Goal: Task Accomplishment & Management: Use online tool/utility

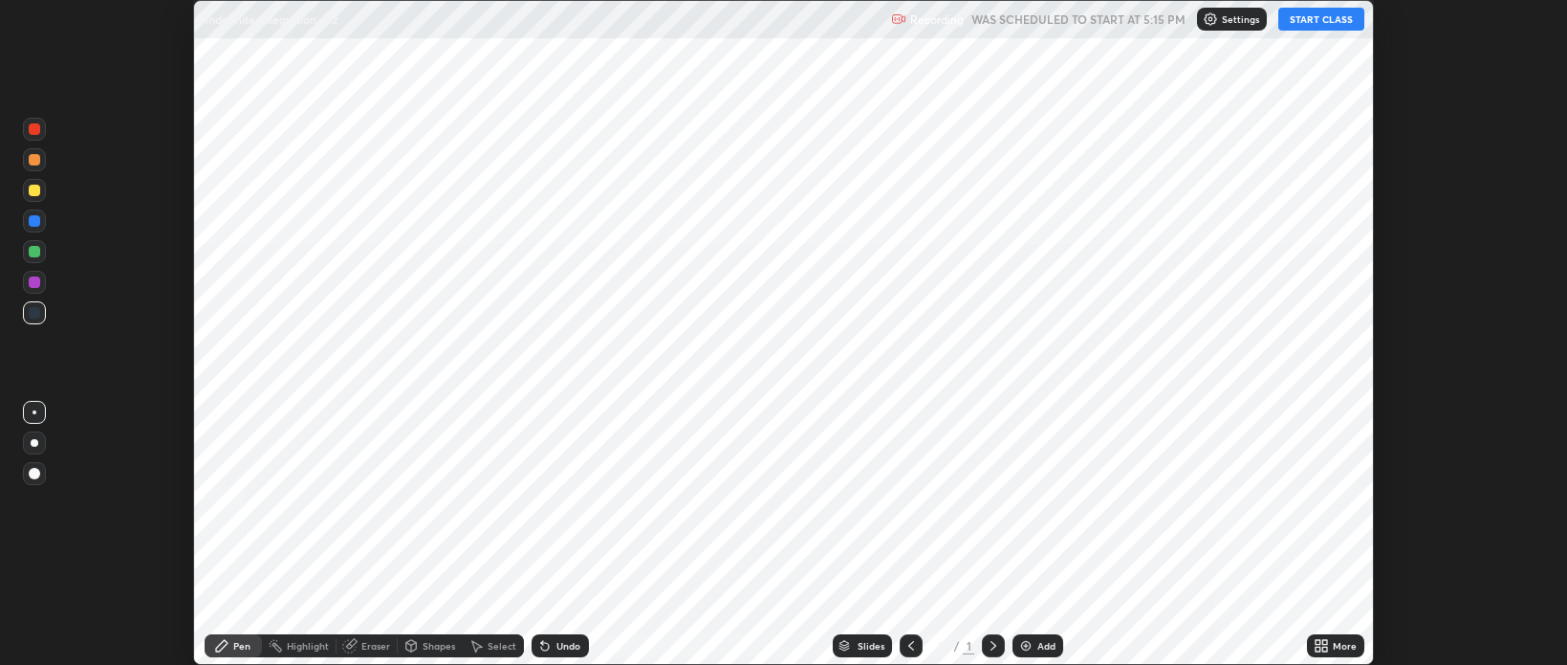
scroll to position [665, 1567]
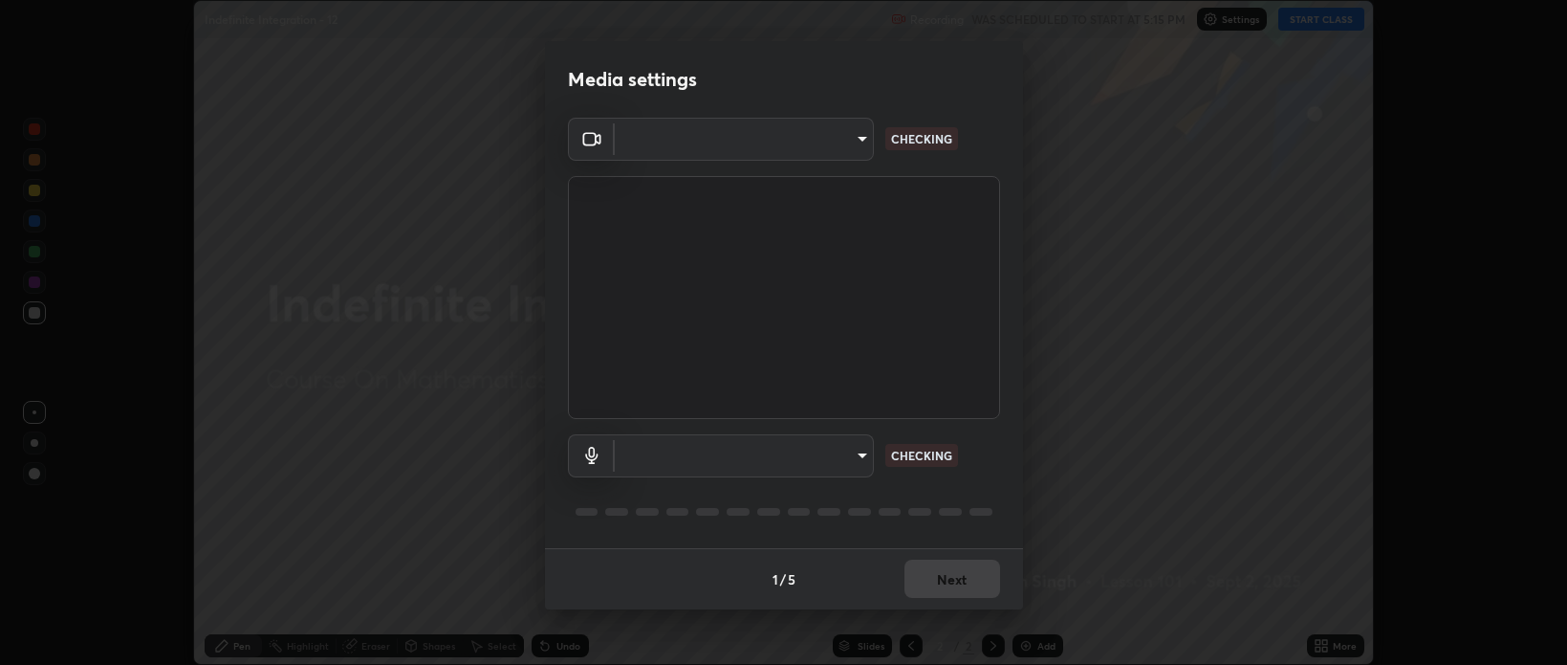
type input "bcb9d7dafccbd8d00e6ada9b6dd7e52ba20ca67bbbba0d0563dd421ab33f40a5"
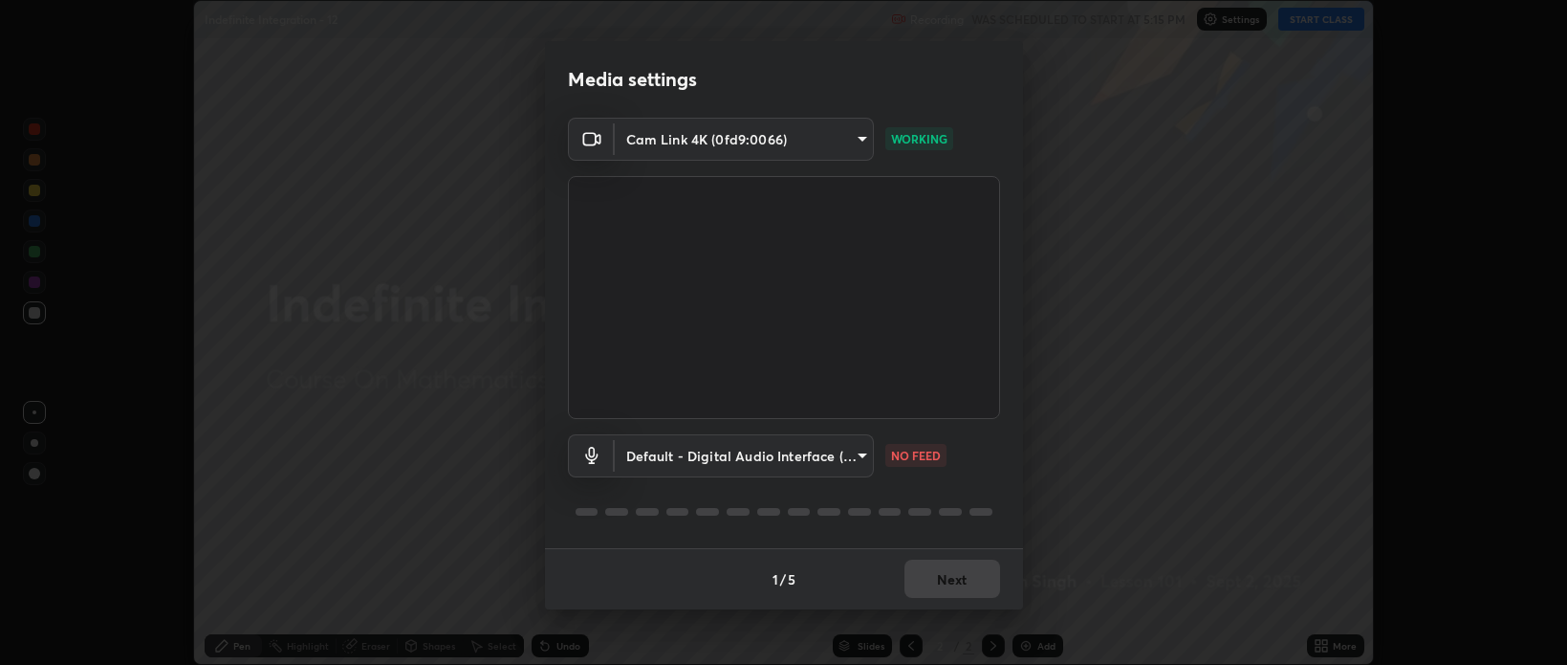
click at [862, 457] on body "Erase all Indefinite Integration - 12 Recording WAS SCHEDULED TO START AT 5:15 …" at bounding box center [783, 332] width 1567 height 665
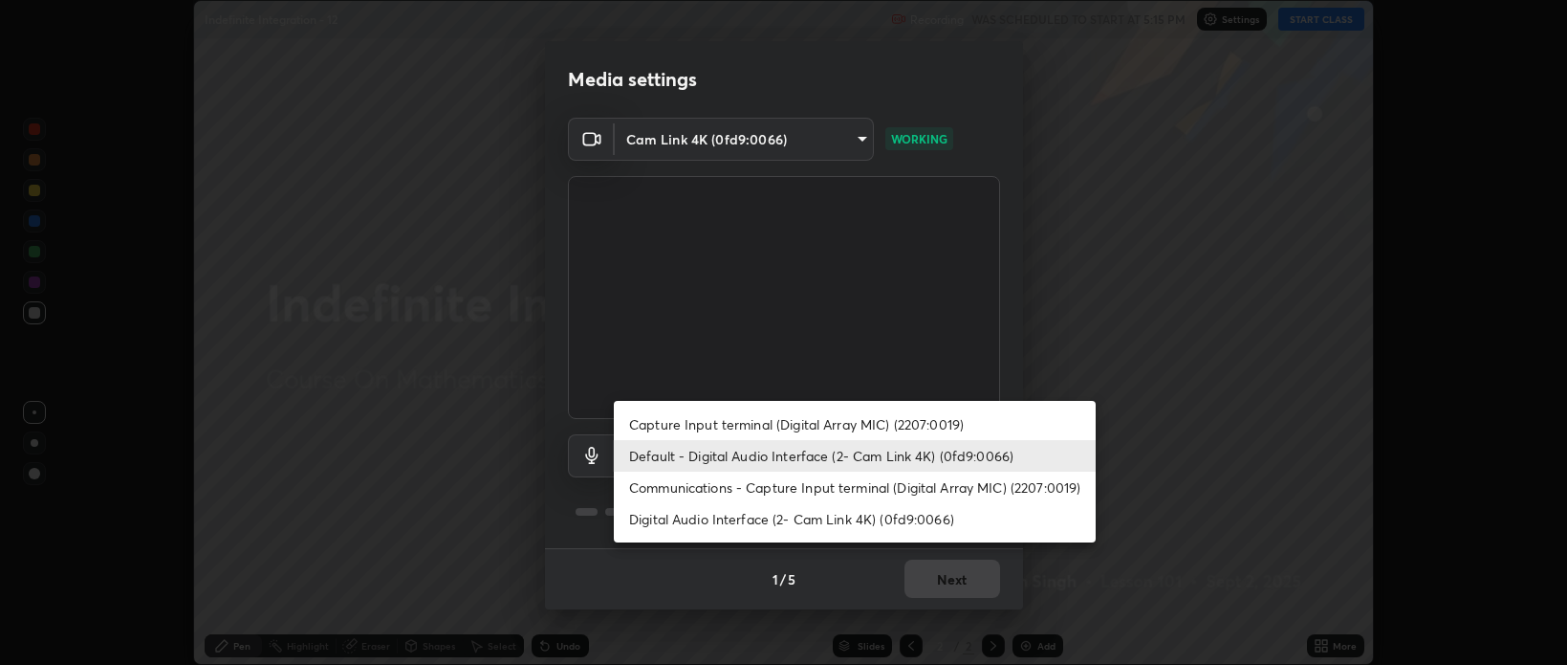
click at [785, 490] on li "Communications - Capture Input terminal (Digital Array MIC) (2207:0019)" at bounding box center [855, 487] width 482 height 32
type input "communications"
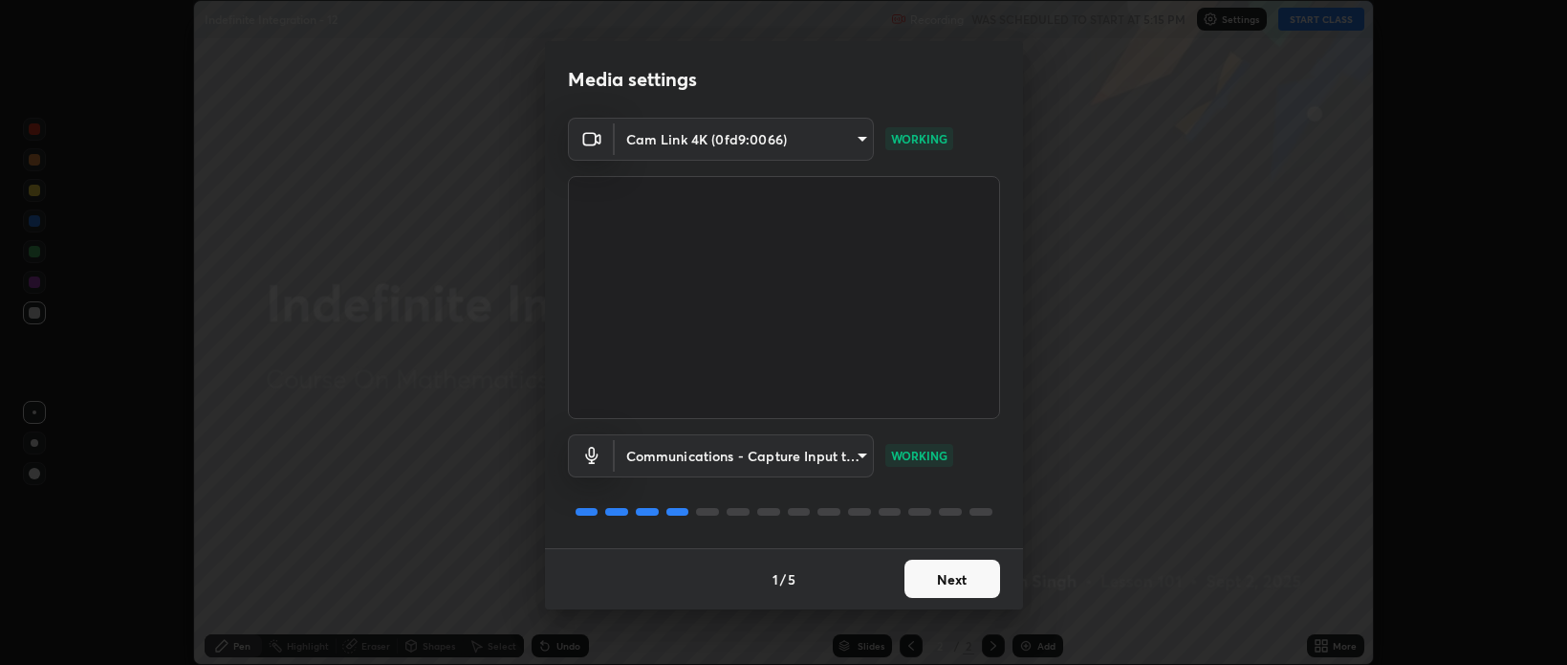
click at [942, 578] on button "Next" at bounding box center [953, 578] width 96 height 38
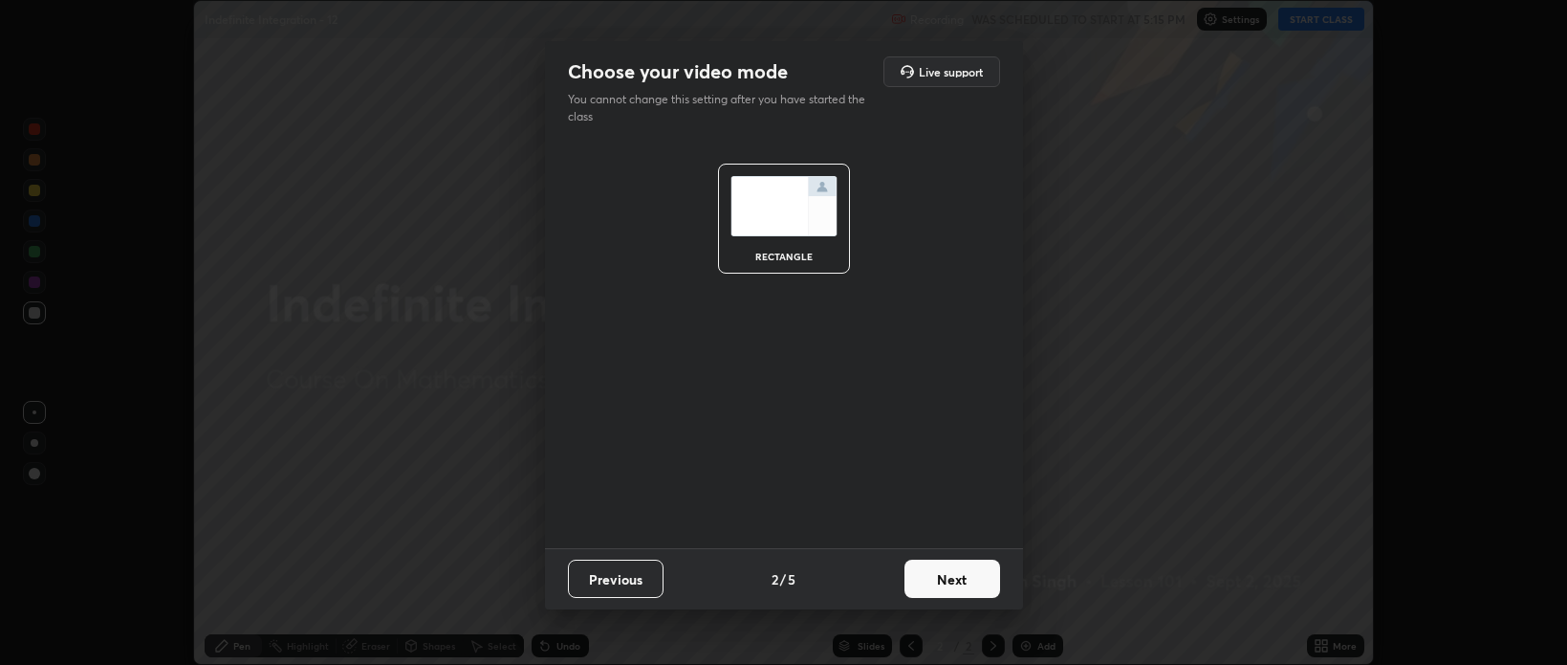
click at [943, 578] on button "Next" at bounding box center [953, 578] width 96 height 38
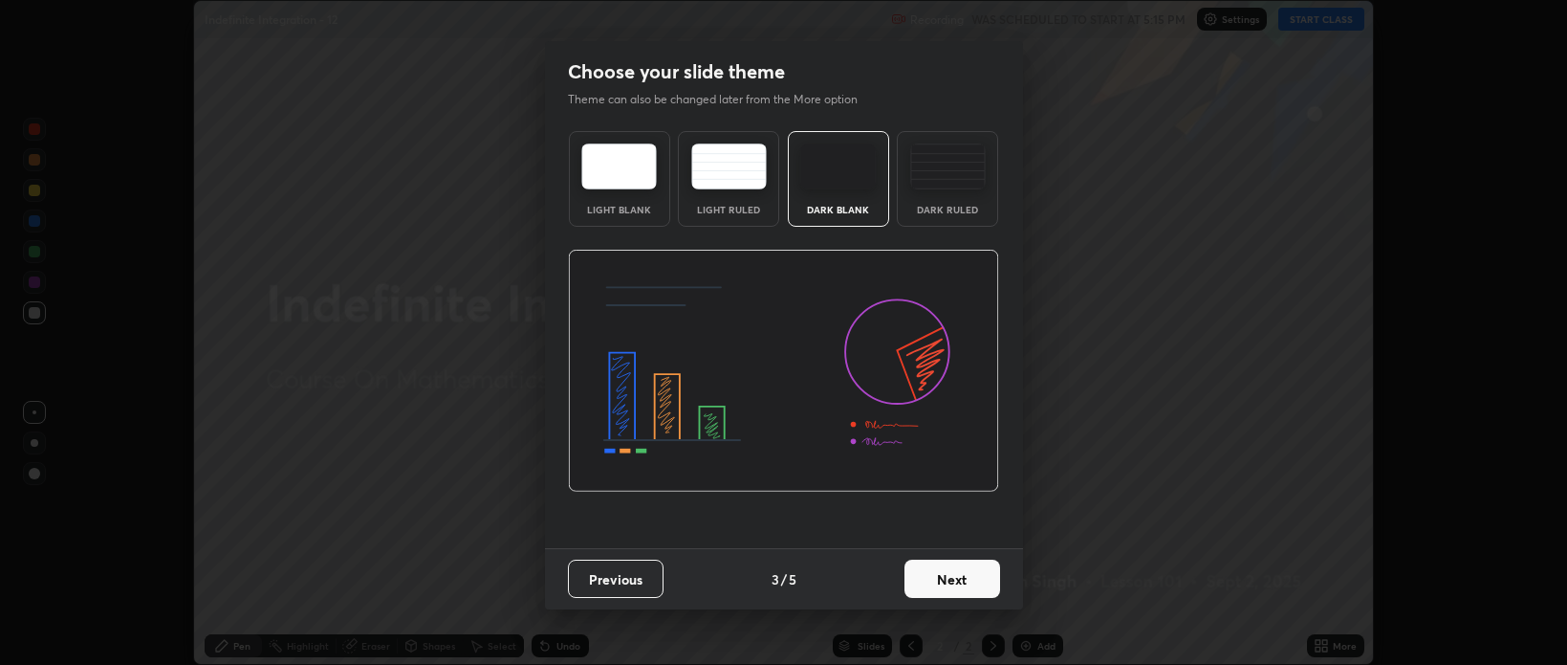
click at [956, 580] on button "Next" at bounding box center [953, 578] width 96 height 38
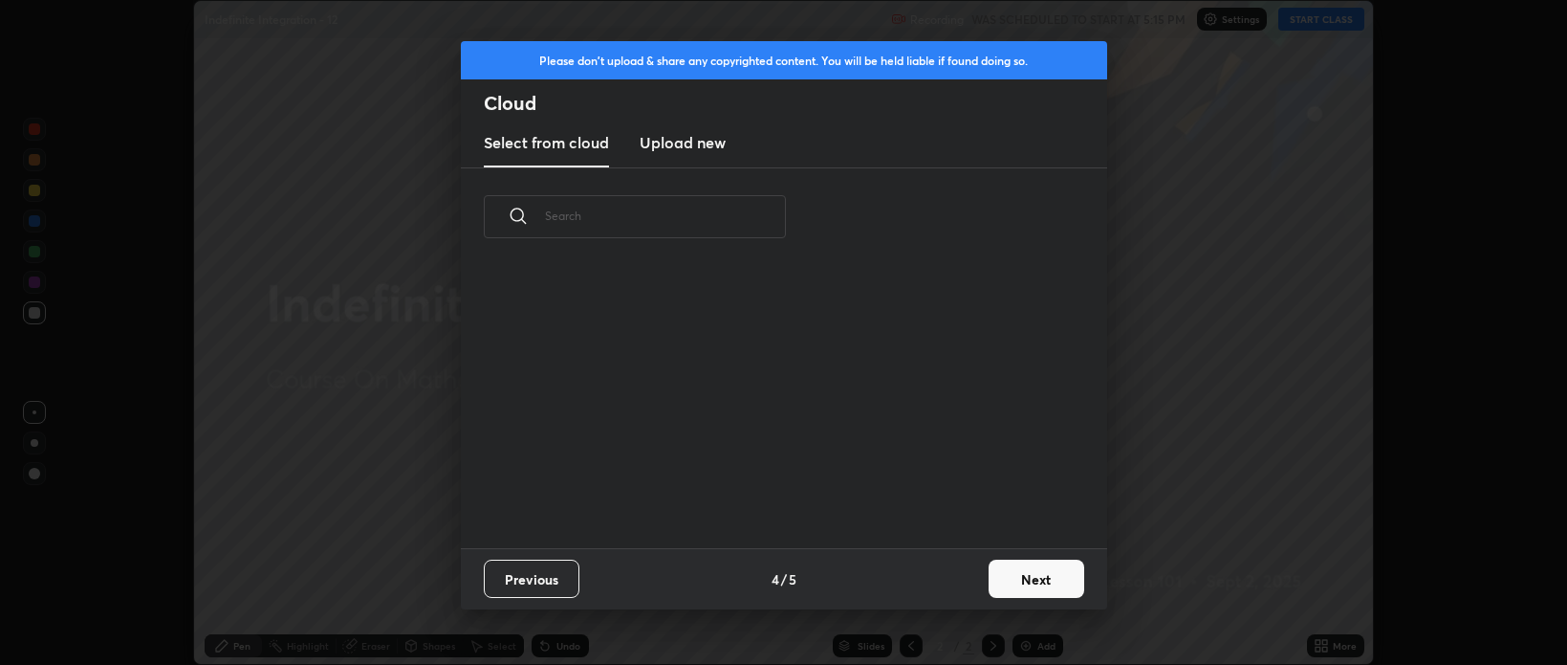
click at [1022, 585] on button "Next" at bounding box center [1037, 578] width 96 height 38
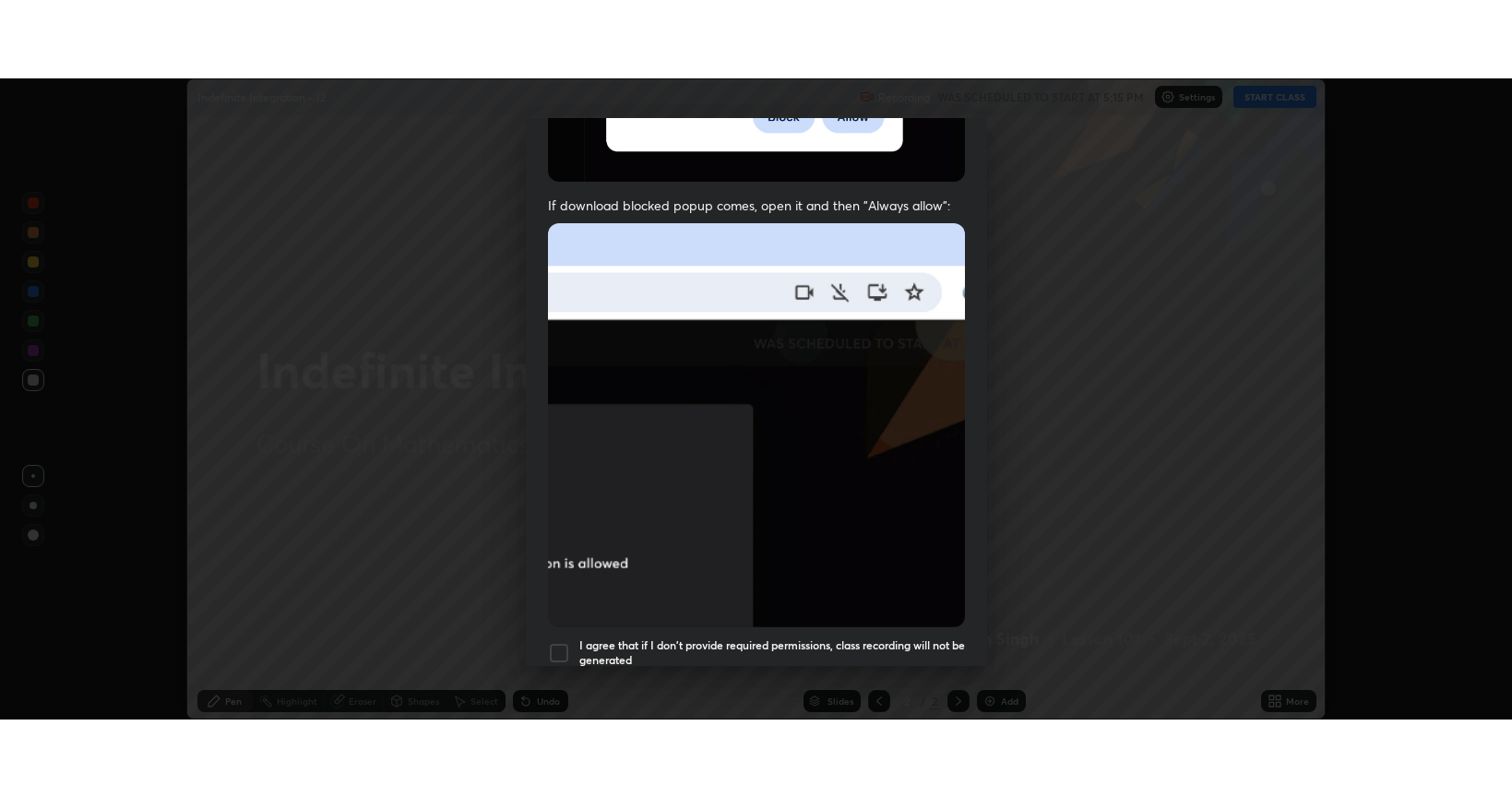
scroll to position [373, 0]
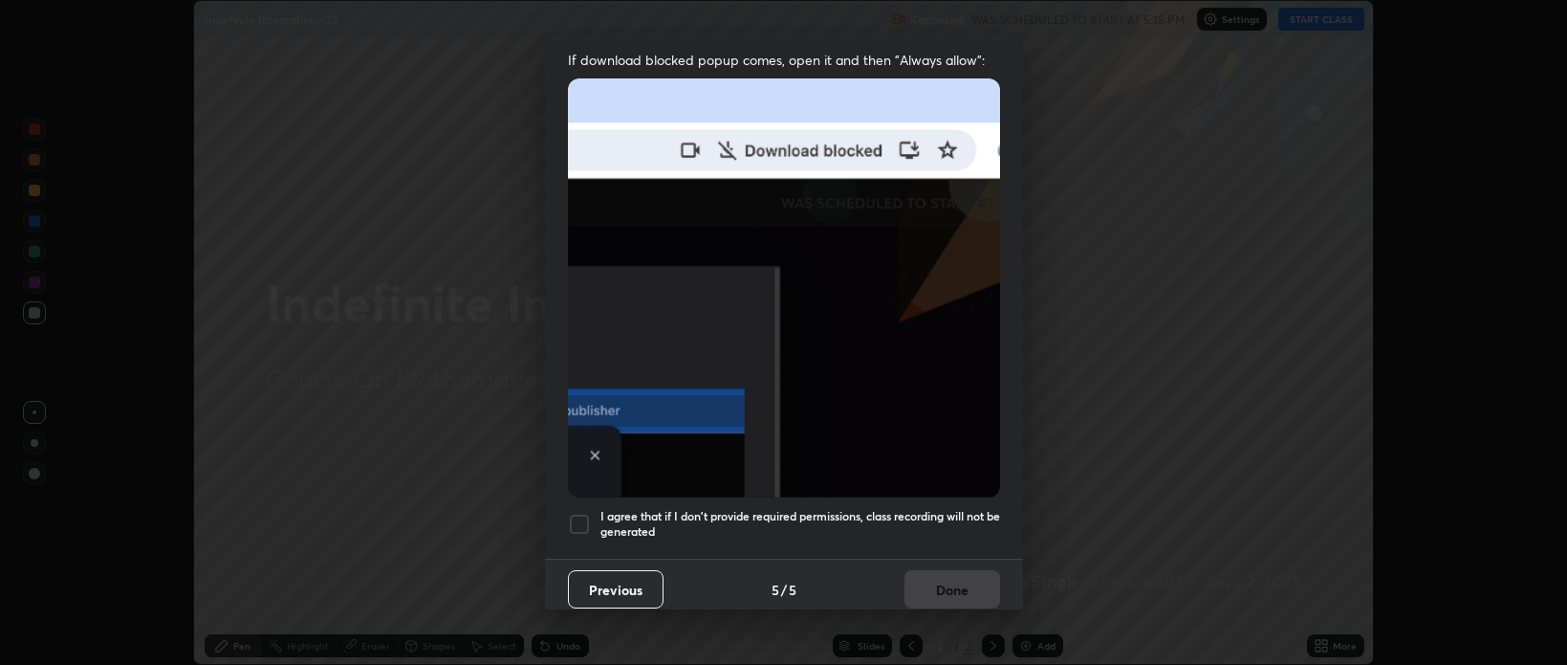
click at [579, 516] on div at bounding box center [579, 524] width 23 height 23
click at [919, 582] on button "Done" at bounding box center [953, 589] width 96 height 38
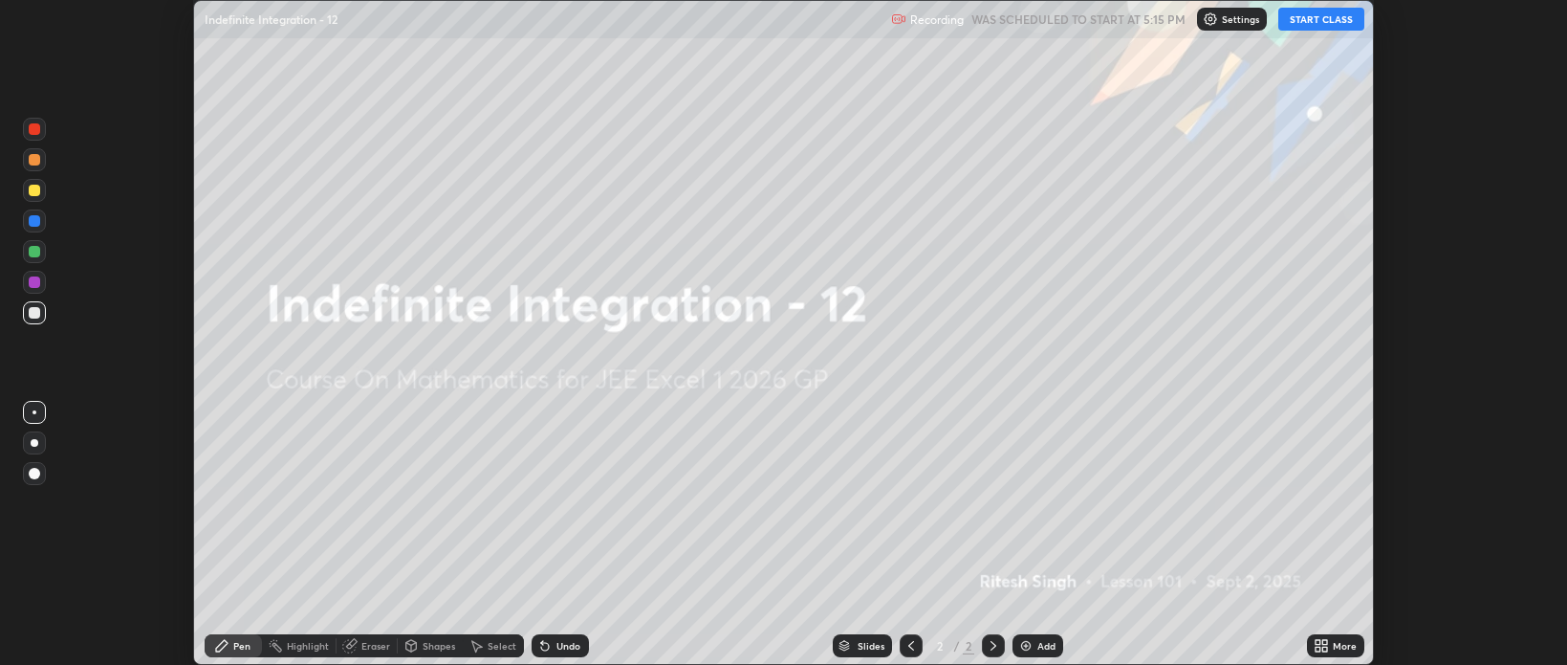
click at [1322, 642] on icon at bounding box center [1324, 642] width 5 height 5
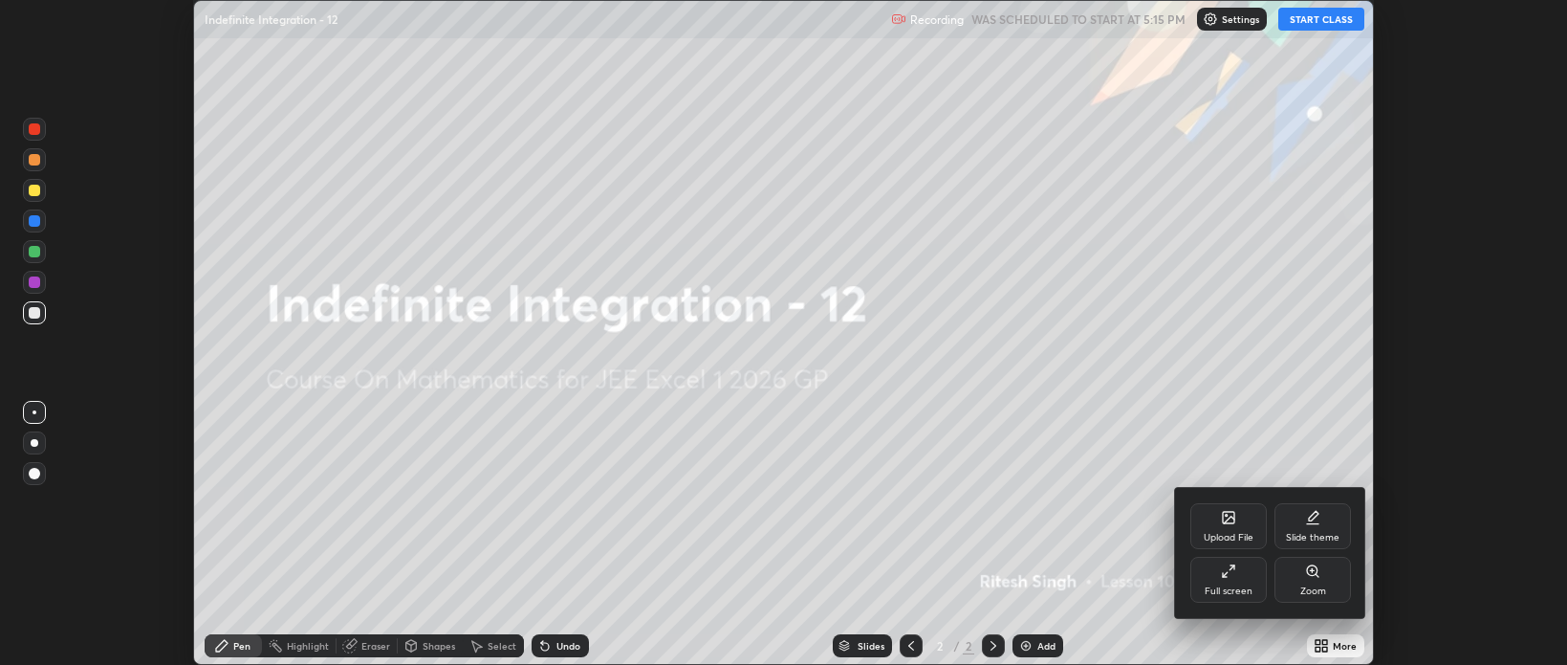
click at [1226, 586] on div "Full screen" at bounding box center [1229, 591] width 48 height 10
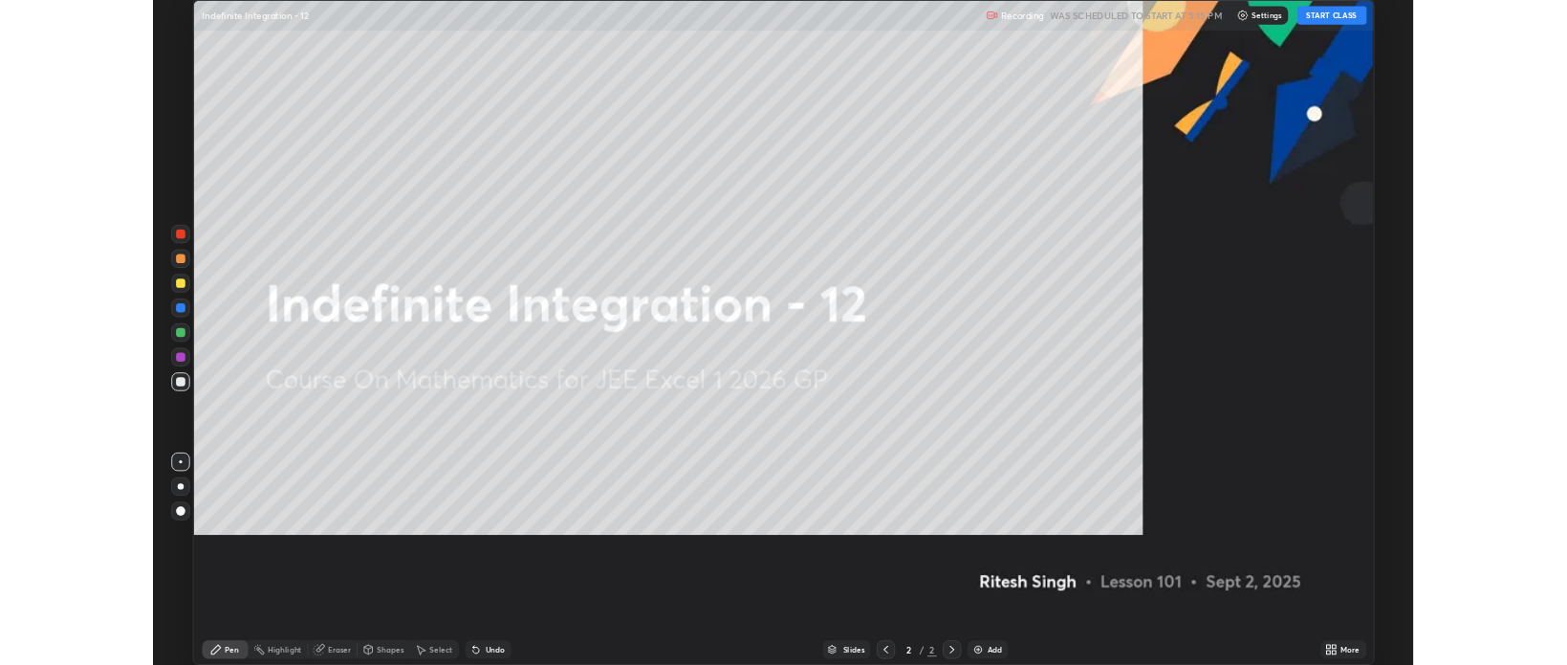
scroll to position [826, 1567]
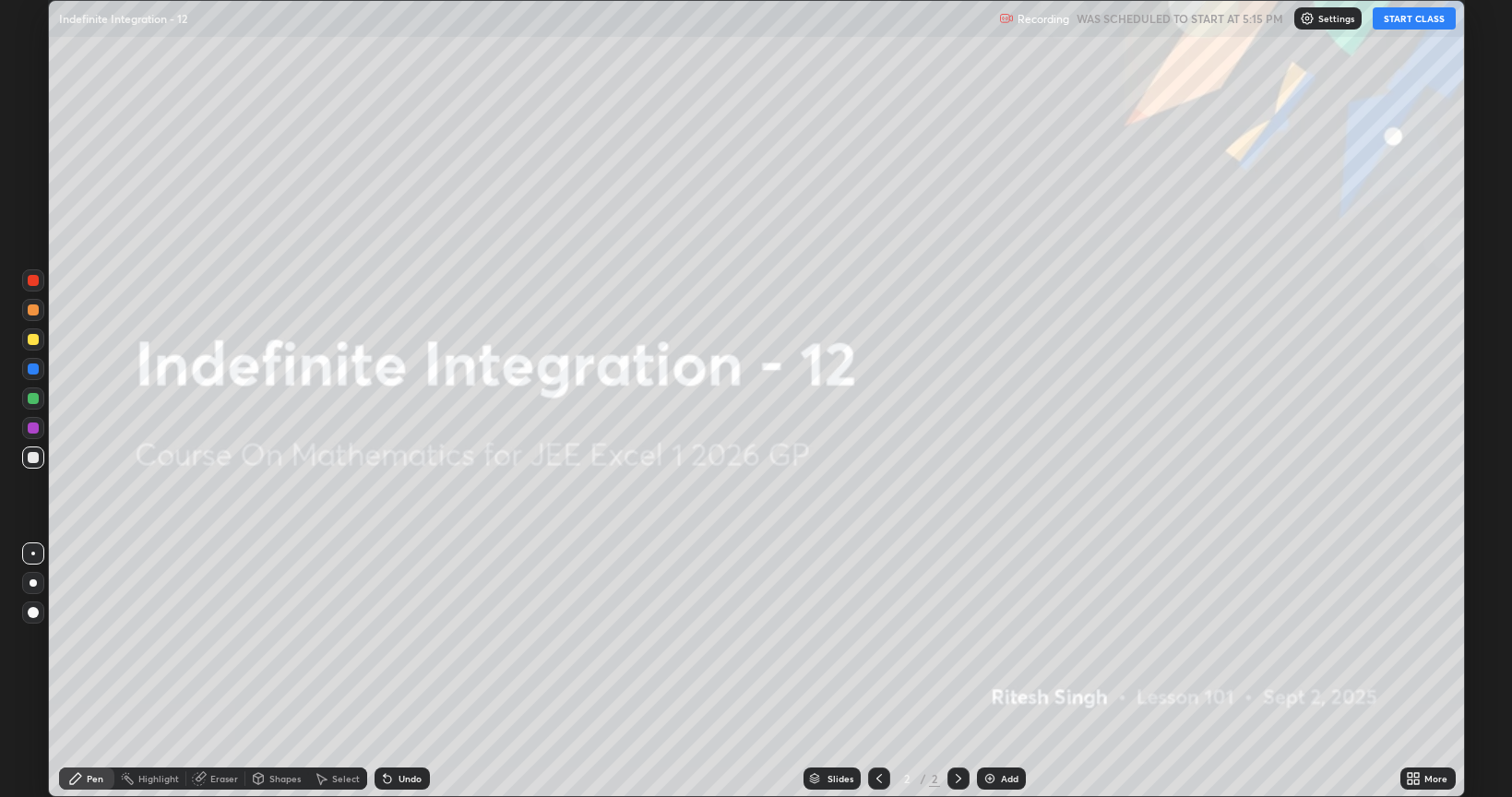
click at [1415, 26] on button "START CLASS" at bounding box center [1415, 18] width 83 height 22
click at [1003, 641] on div "Add" at bounding box center [1009, 779] width 17 height 10
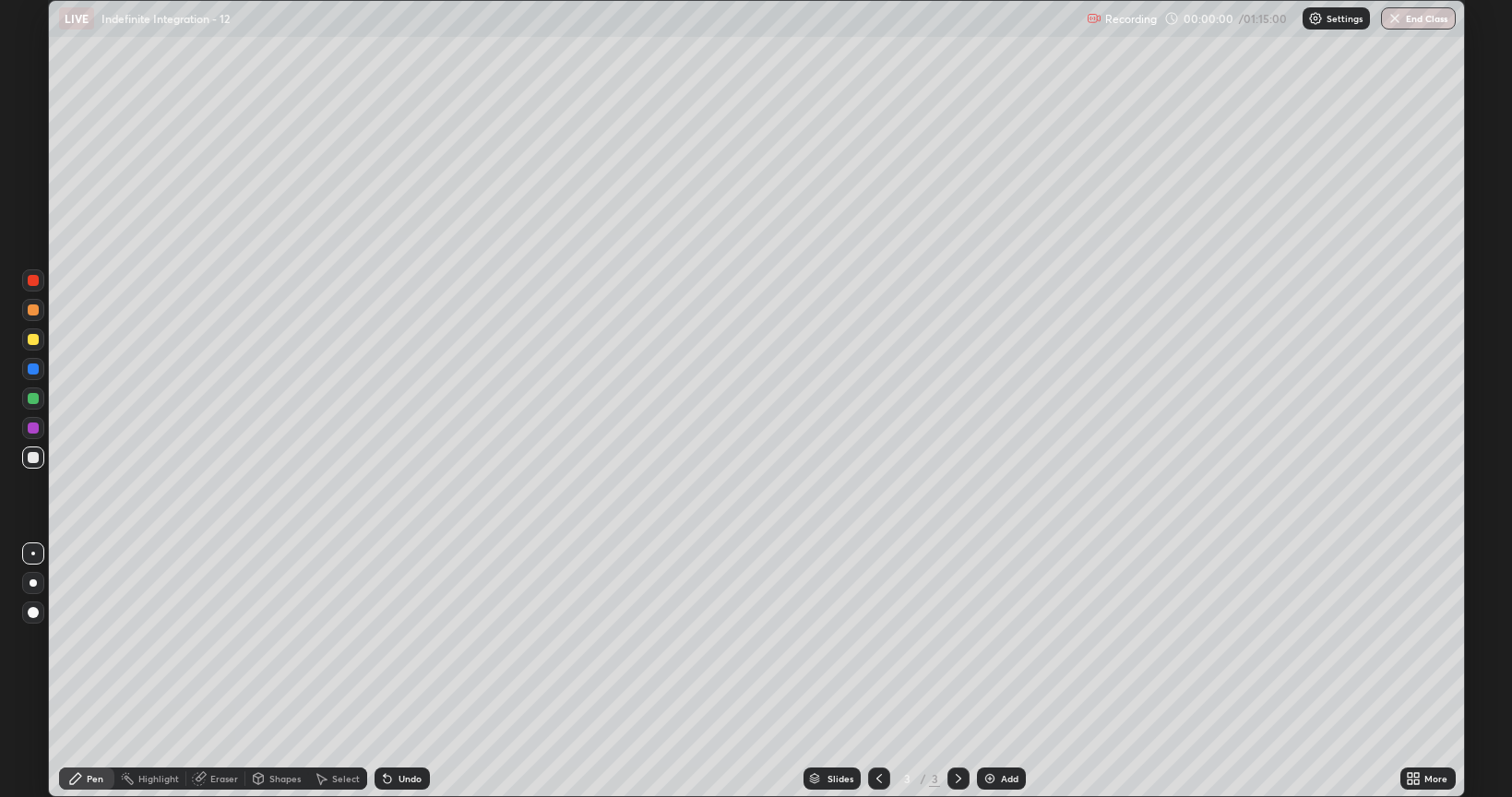
click at [1000, 641] on div "Add" at bounding box center [1002, 779] width 49 height 22
click at [1001, 641] on div "Add" at bounding box center [1009, 779] width 17 height 10
click at [1005, 641] on div "Add" at bounding box center [1009, 779] width 17 height 10
click at [1003, 641] on div "Add" at bounding box center [1009, 779] width 17 height 10
click at [1002, 641] on div "Add" at bounding box center [1009, 779] width 17 height 10
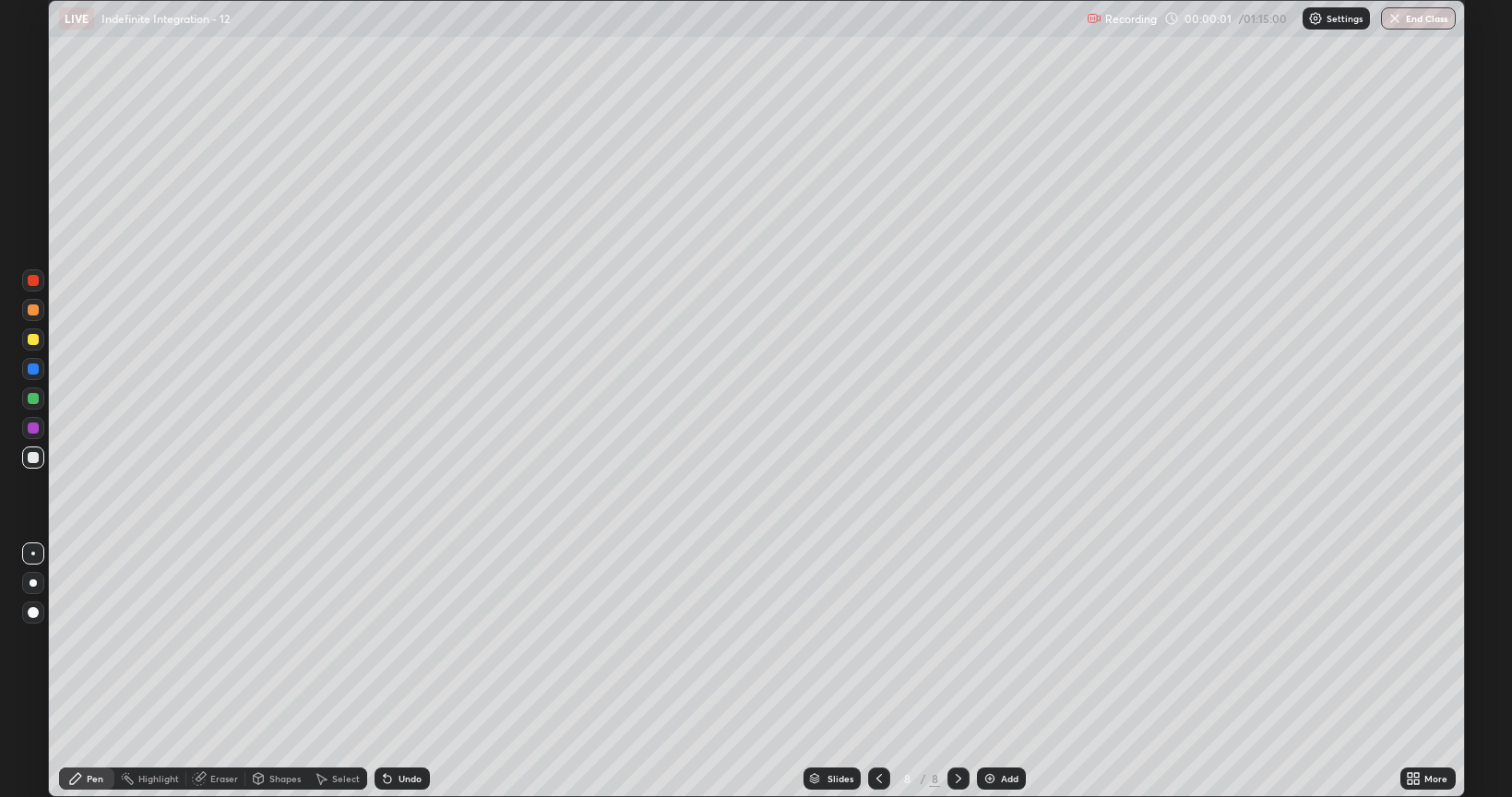
click at [1003, 641] on div "Add" at bounding box center [1009, 779] width 17 height 10
click at [1001, 641] on div "Add" at bounding box center [1009, 779] width 17 height 10
click at [997, 641] on div "Add" at bounding box center [1002, 779] width 49 height 22
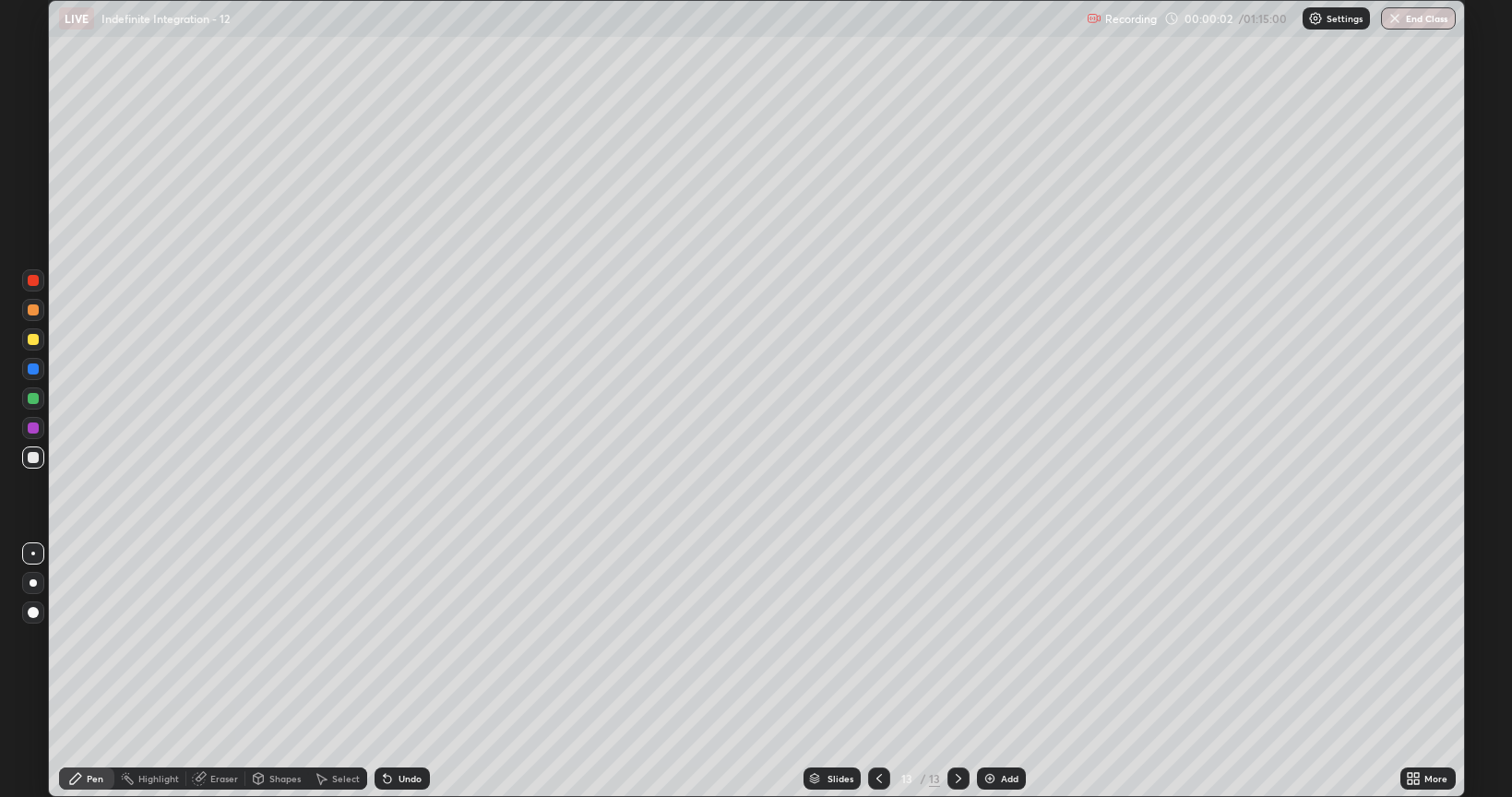
click at [997, 641] on div "Add" at bounding box center [1002, 779] width 49 height 22
click at [991, 641] on img at bounding box center [989, 778] width 14 height 14
click at [877, 641] on icon at bounding box center [879, 778] width 14 height 14
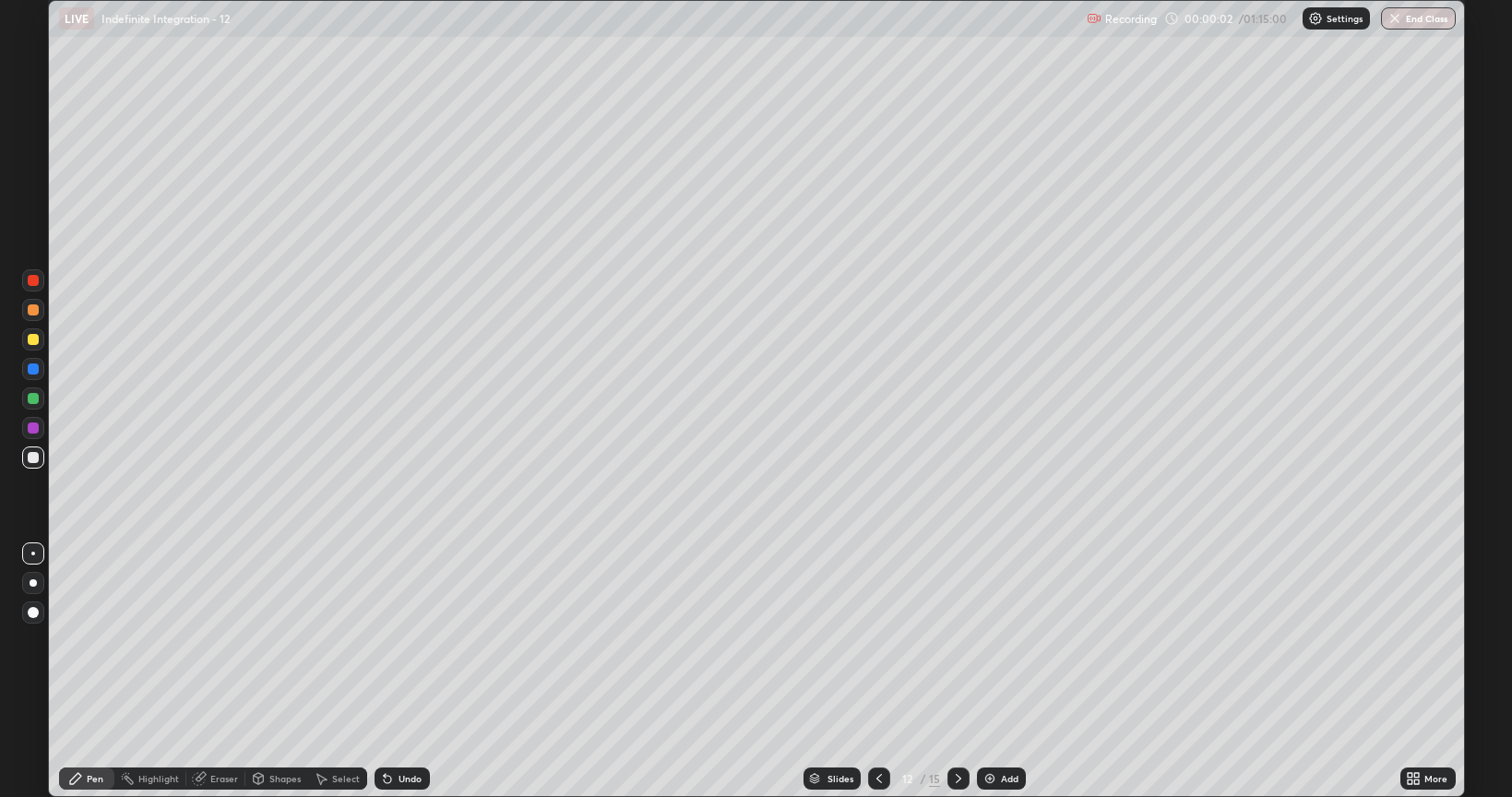
click at [877, 641] on icon at bounding box center [879, 778] width 14 height 14
click at [872, 641] on icon at bounding box center [879, 778] width 14 height 14
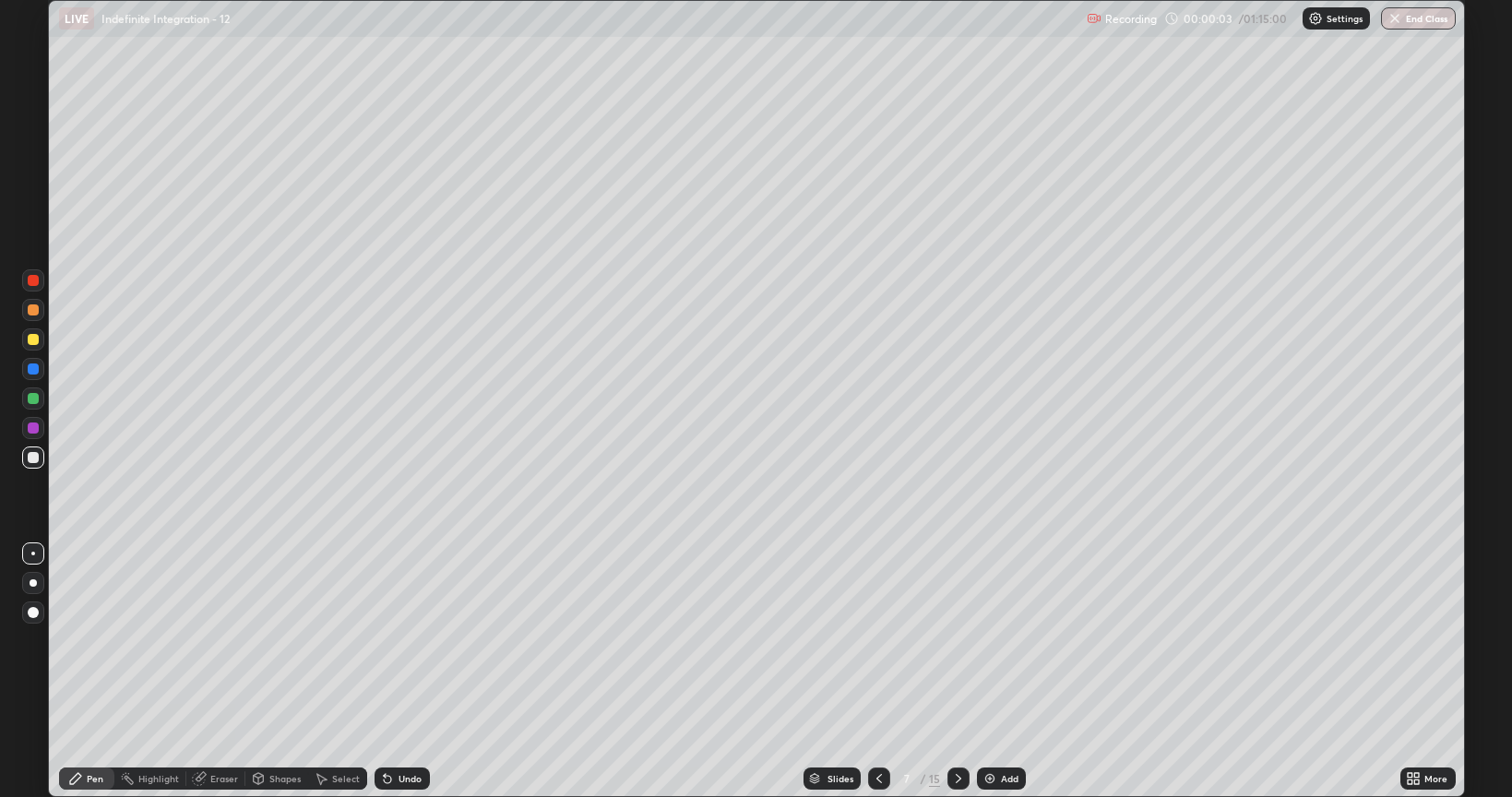
click at [874, 641] on icon at bounding box center [879, 778] width 14 height 14
click at [880, 641] on icon at bounding box center [879, 779] width 6 height 10
click at [877, 641] on icon at bounding box center [879, 778] width 14 height 14
click at [32, 458] on div at bounding box center [33, 457] width 11 height 11
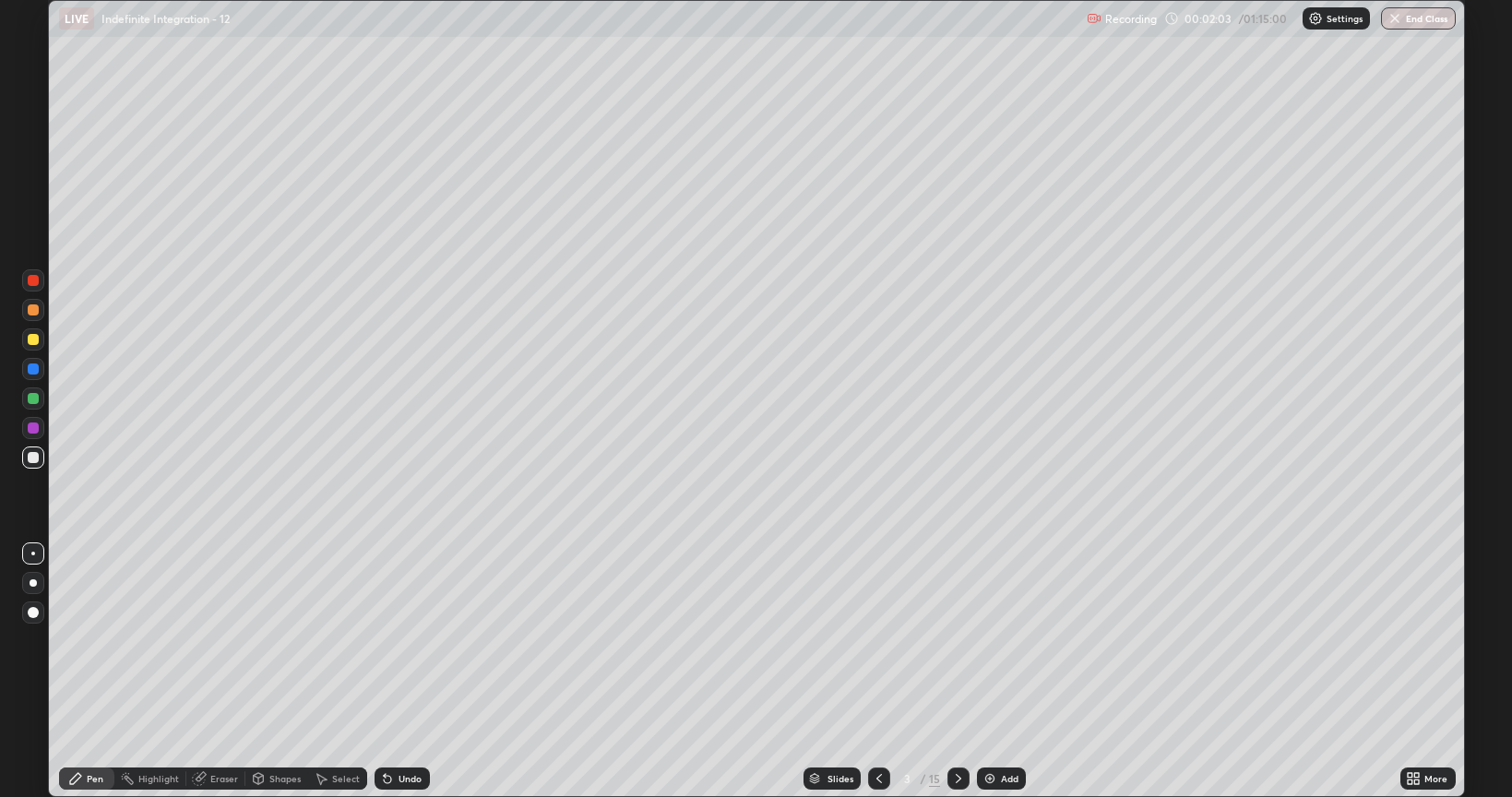
click at [400, 641] on div "Undo" at bounding box center [410, 779] width 23 height 10
click at [395, 641] on div "Undo" at bounding box center [401, 779] width 55 height 22
click at [391, 641] on icon at bounding box center [387, 778] width 14 height 14
click at [401, 641] on div "Undo" at bounding box center [410, 779] width 23 height 10
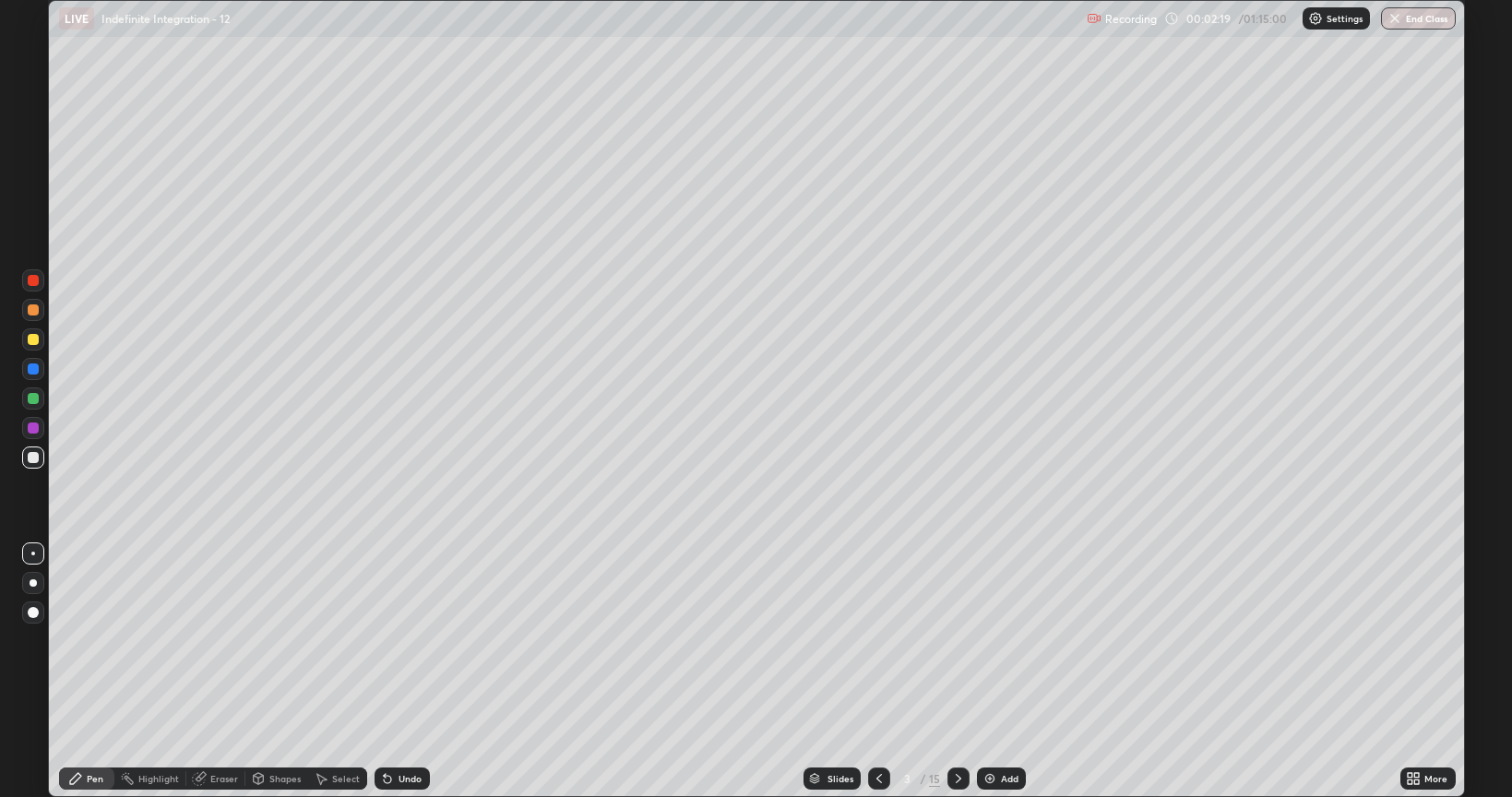
click at [405, 641] on div "Undo" at bounding box center [401, 779] width 55 height 22
click at [957, 641] on icon at bounding box center [958, 778] width 14 height 14
click at [30, 337] on div at bounding box center [33, 339] width 11 height 11
click at [400, 641] on div "Undo" at bounding box center [410, 779] width 23 height 10
click at [406, 641] on div "Undo" at bounding box center [410, 779] width 23 height 10
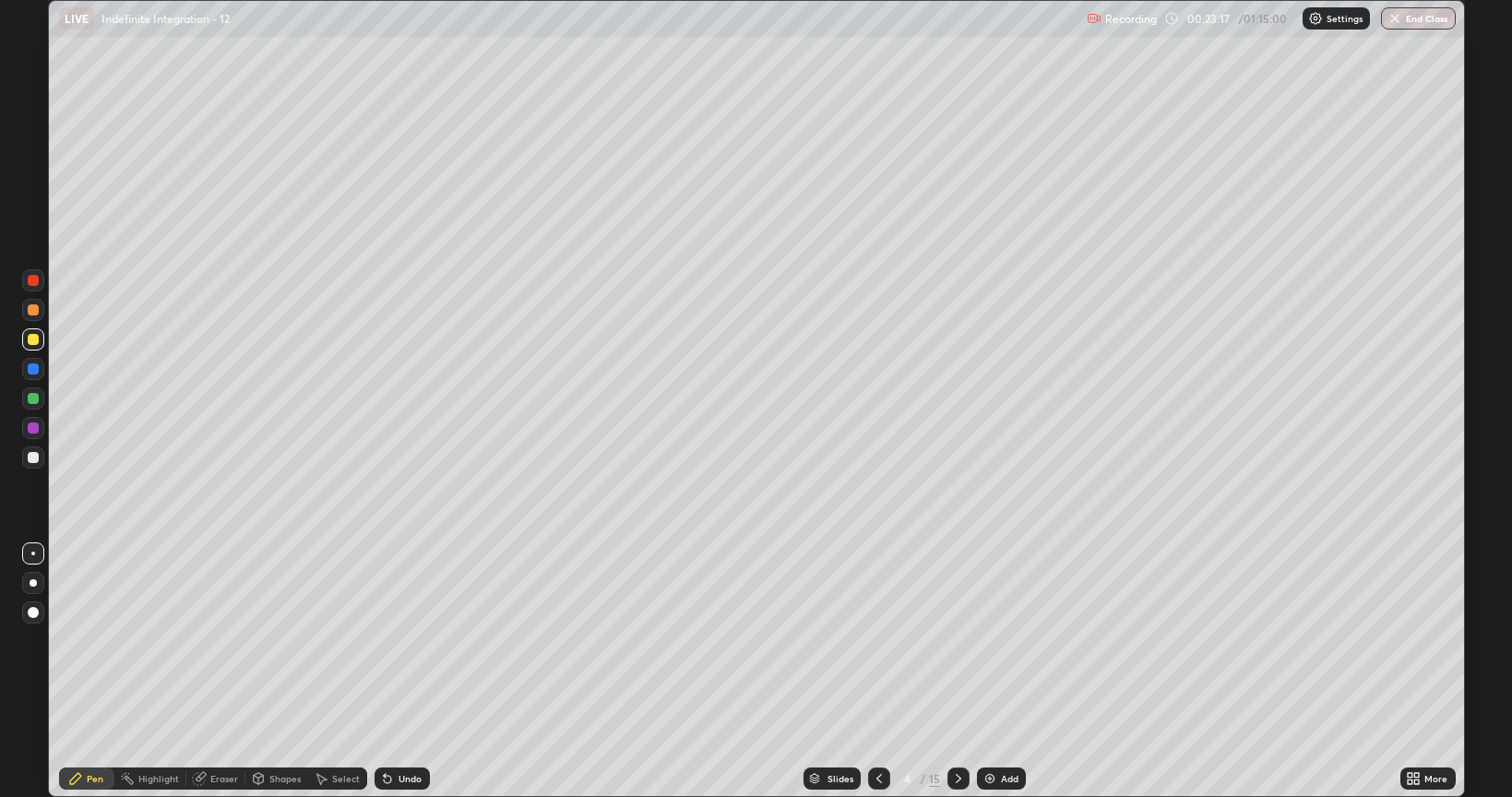
click at [408, 641] on div "Undo" at bounding box center [401, 779] width 55 height 22
click at [954, 641] on icon at bounding box center [958, 778] width 14 height 14
click at [390, 641] on icon at bounding box center [387, 778] width 14 height 14
click at [396, 641] on div "Undo" at bounding box center [401, 779] width 55 height 22
click at [877, 641] on icon at bounding box center [879, 778] width 14 height 14
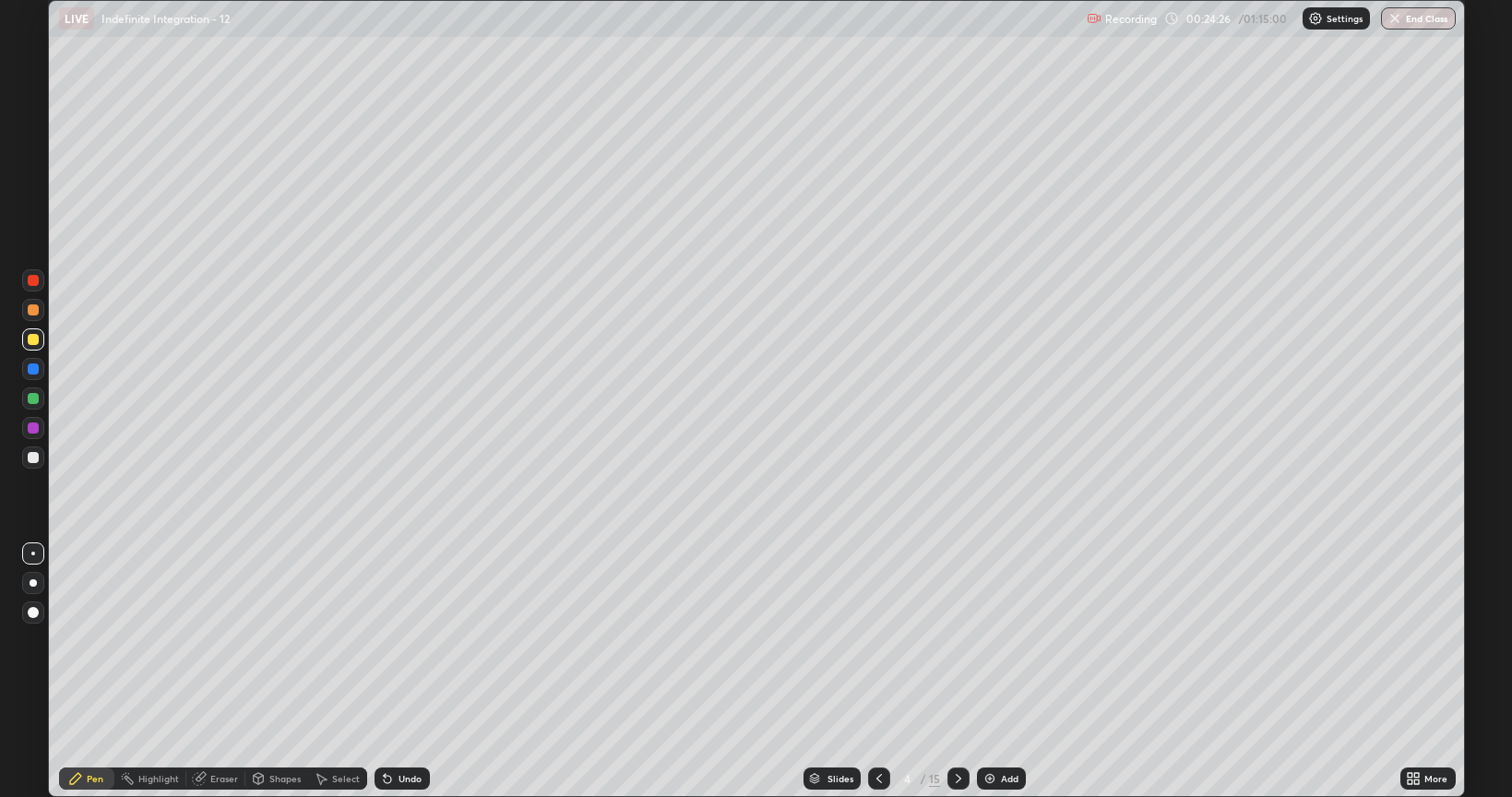
click at [957, 641] on icon at bounding box center [958, 778] width 14 height 14
click at [876, 641] on icon at bounding box center [879, 779] width 6 height 10
click at [957, 641] on icon at bounding box center [958, 778] width 14 height 14
click at [415, 641] on div "Undo" at bounding box center [401, 779] width 55 height 22
click at [414, 641] on div "Undo" at bounding box center [410, 779] width 23 height 10
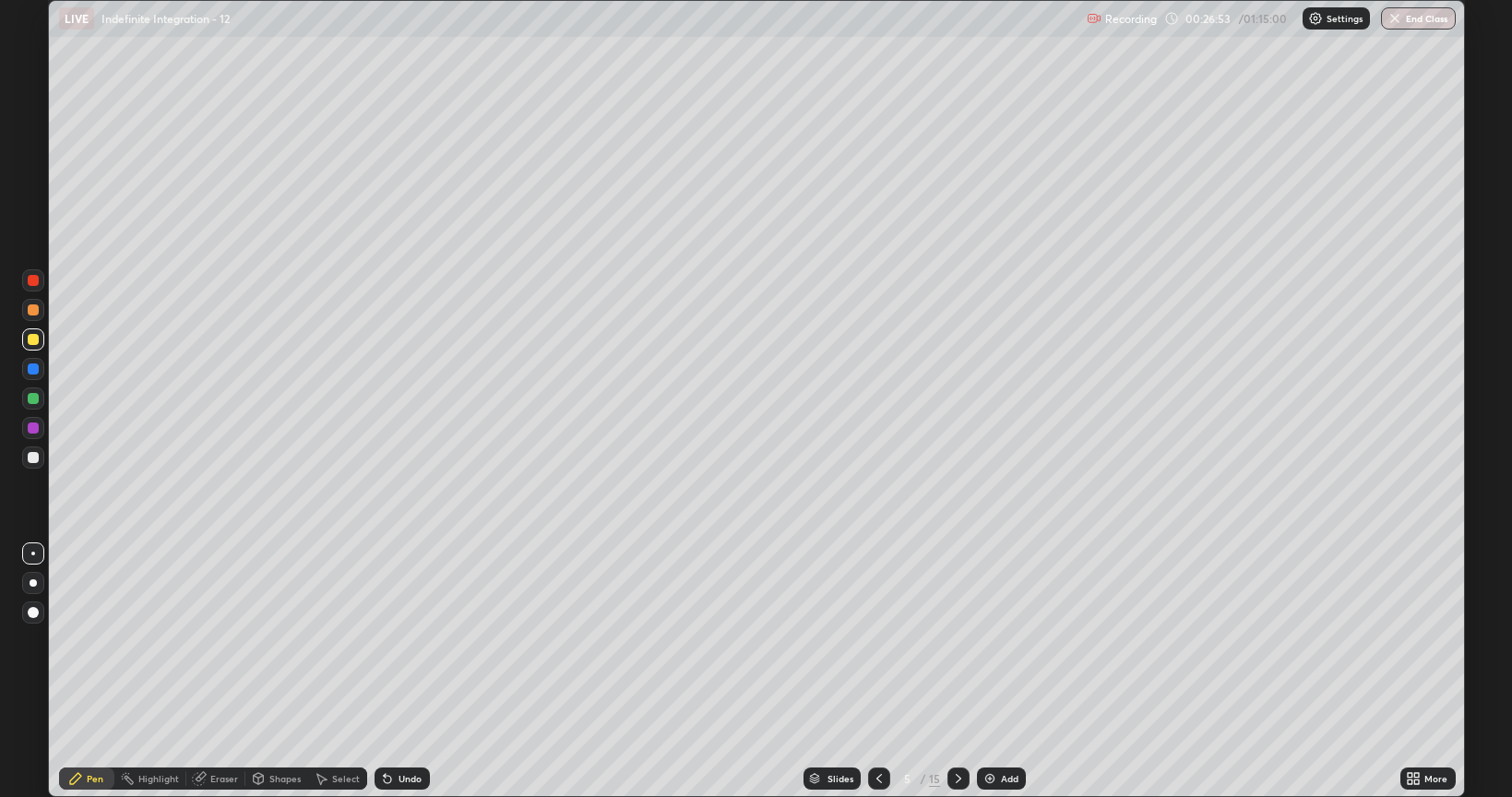
click at [957, 641] on icon at bounding box center [959, 779] width 6 height 10
click at [405, 641] on div "Undo" at bounding box center [410, 779] width 23 height 10
click at [398, 641] on div "Undo" at bounding box center [401, 779] width 55 height 22
click at [389, 641] on div "Undo" at bounding box center [401, 779] width 55 height 22
click at [877, 641] on icon at bounding box center [879, 778] width 14 height 14
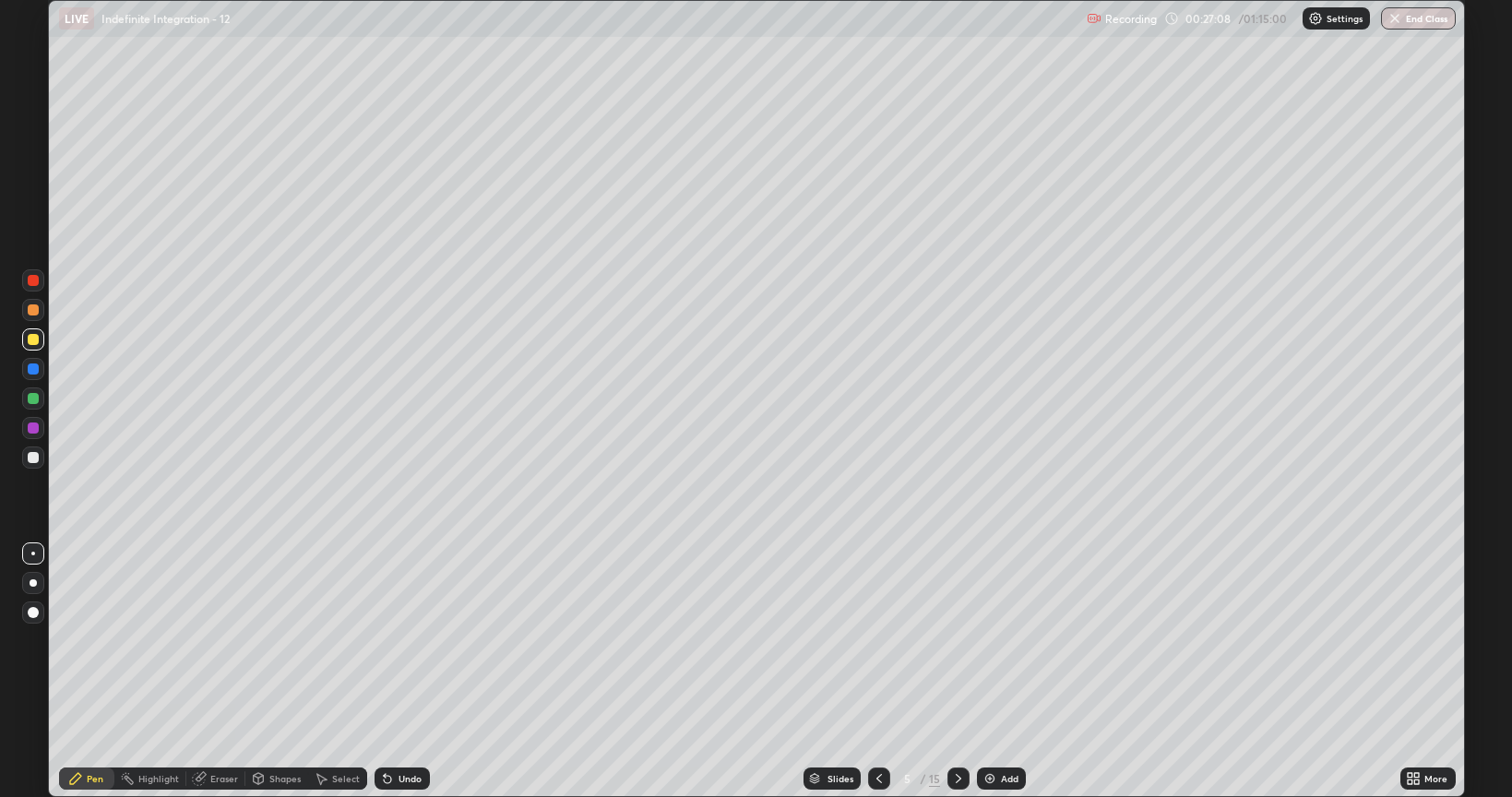
click at [955, 641] on icon at bounding box center [958, 778] width 14 height 14
click at [868, 641] on div at bounding box center [879, 779] width 22 height 22
click at [869, 641] on div at bounding box center [879, 779] width 22 height 22
click at [965, 641] on div at bounding box center [958, 779] width 22 height 22
click at [967, 641] on div at bounding box center [958, 779] width 22 height 22
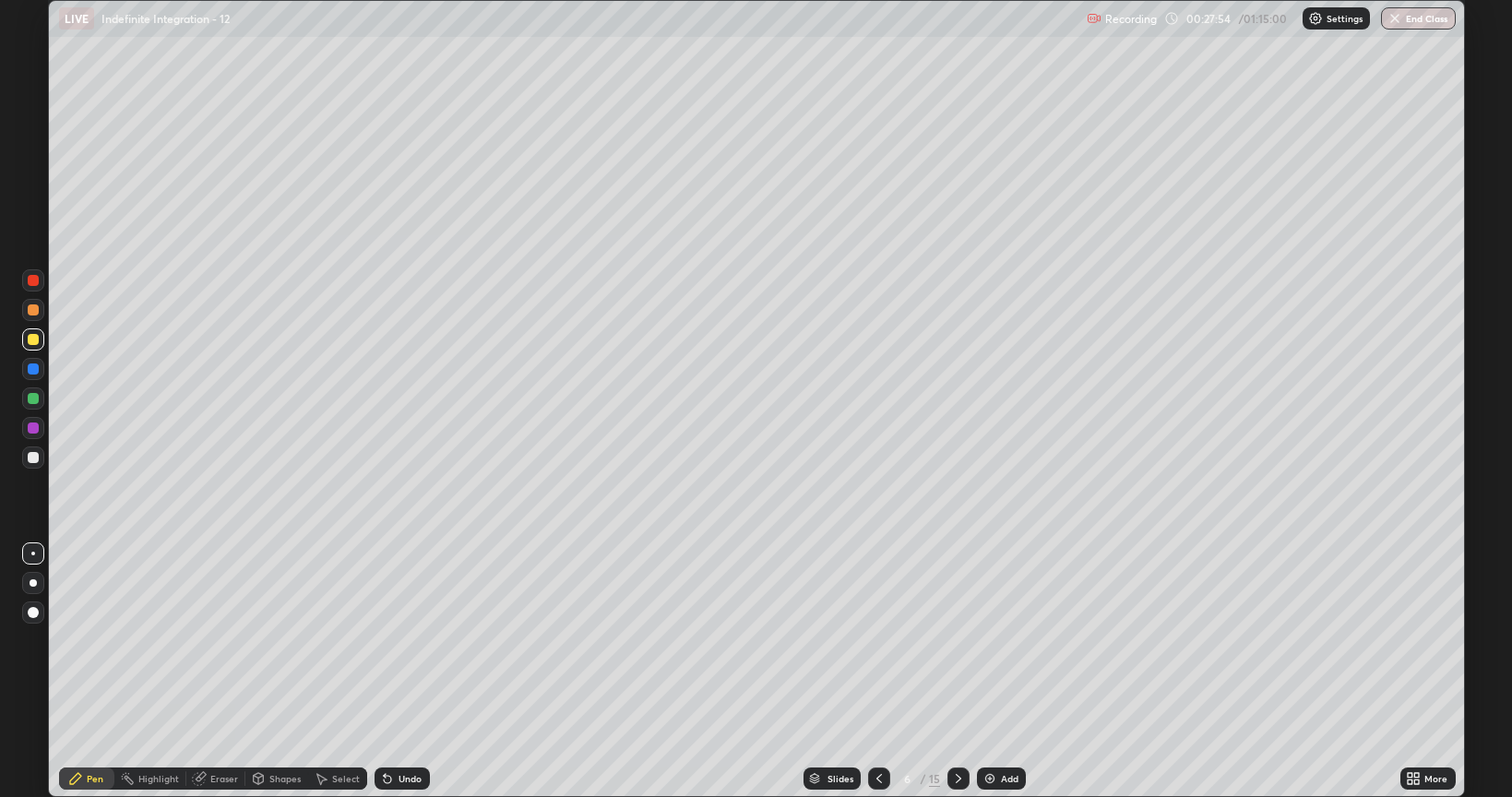
click at [399, 641] on div "Undo" at bounding box center [401, 779] width 55 height 22
click at [400, 641] on div "Undo" at bounding box center [410, 779] width 23 height 10
click at [403, 641] on div "Undo" at bounding box center [410, 779] width 23 height 10
click at [391, 641] on div "Undo" at bounding box center [401, 779] width 55 height 22
click at [399, 641] on div "Undo" at bounding box center [410, 779] width 23 height 10
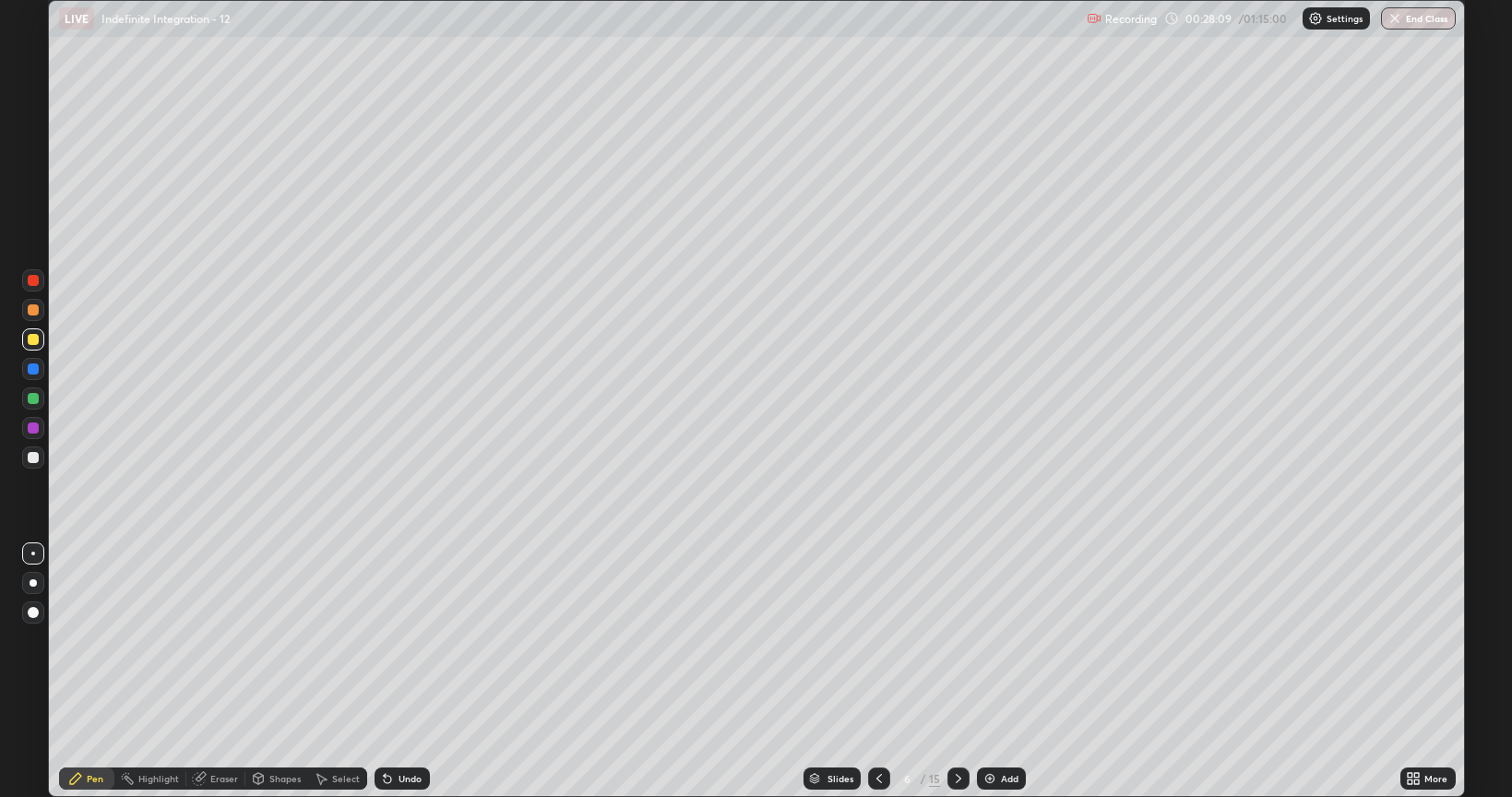
click at [399, 641] on div "Undo" at bounding box center [410, 779] width 23 height 10
click at [880, 641] on icon at bounding box center [879, 778] width 14 height 14
click at [879, 641] on icon at bounding box center [879, 779] width 6 height 10
click at [957, 641] on icon at bounding box center [958, 778] width 14 height 14
click at [876, 641] on icon at bounding box center [879, 778] width 14 height 14
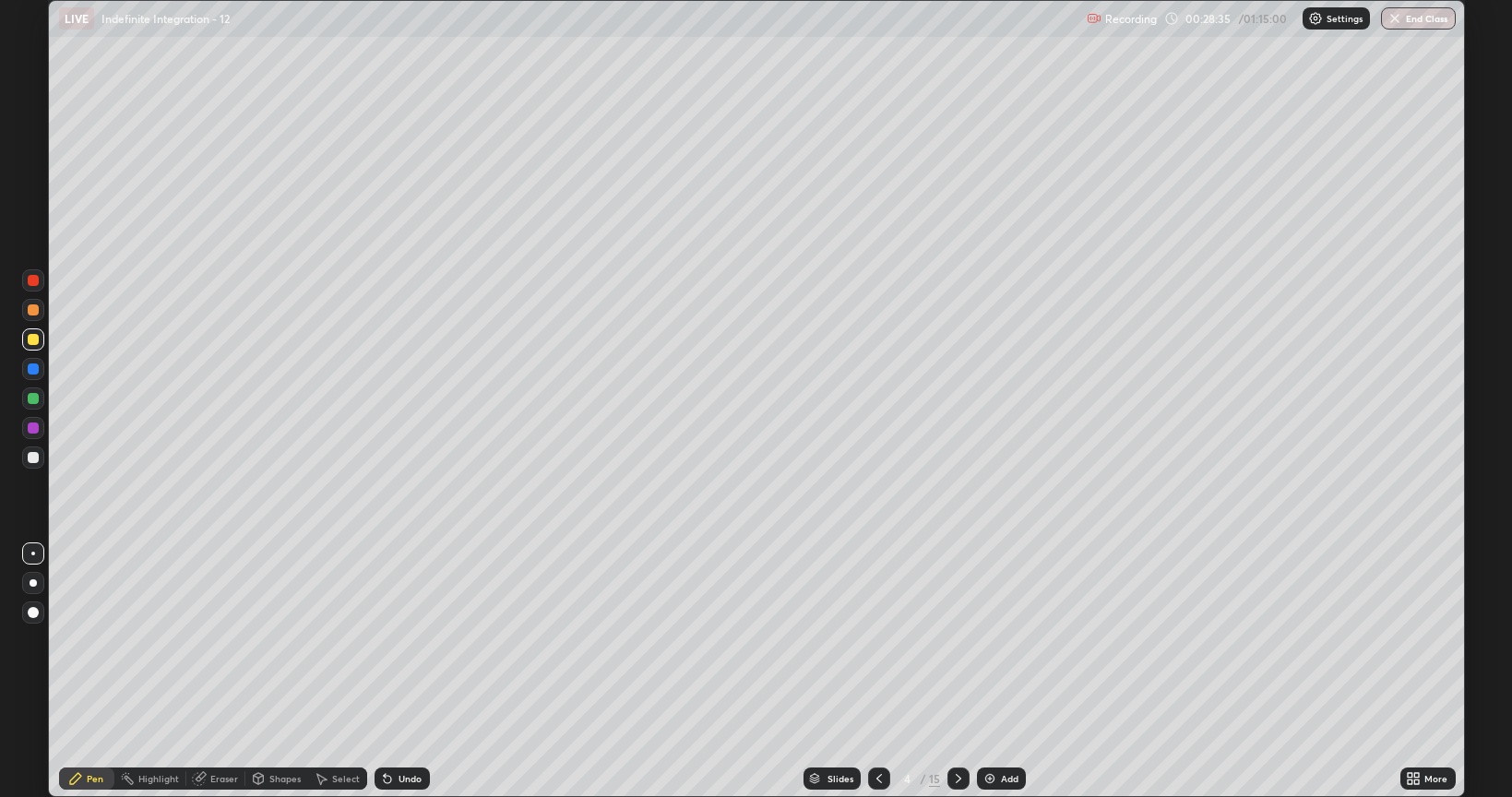
click at [956, 641] on icon at bounding box center [959, 779] width 6 height 10
click at [955, 641] on icon at bounding box center [958, 778] width 14 height 14
click at [885, 641] on div at bounding box center [879, 779] width 22 height 22
click at [886, 641] on div at bounding box center [879, 779] width 22 height 22
click at [959, 641] on icon at bounding box center [958, 778] width 14 height 14
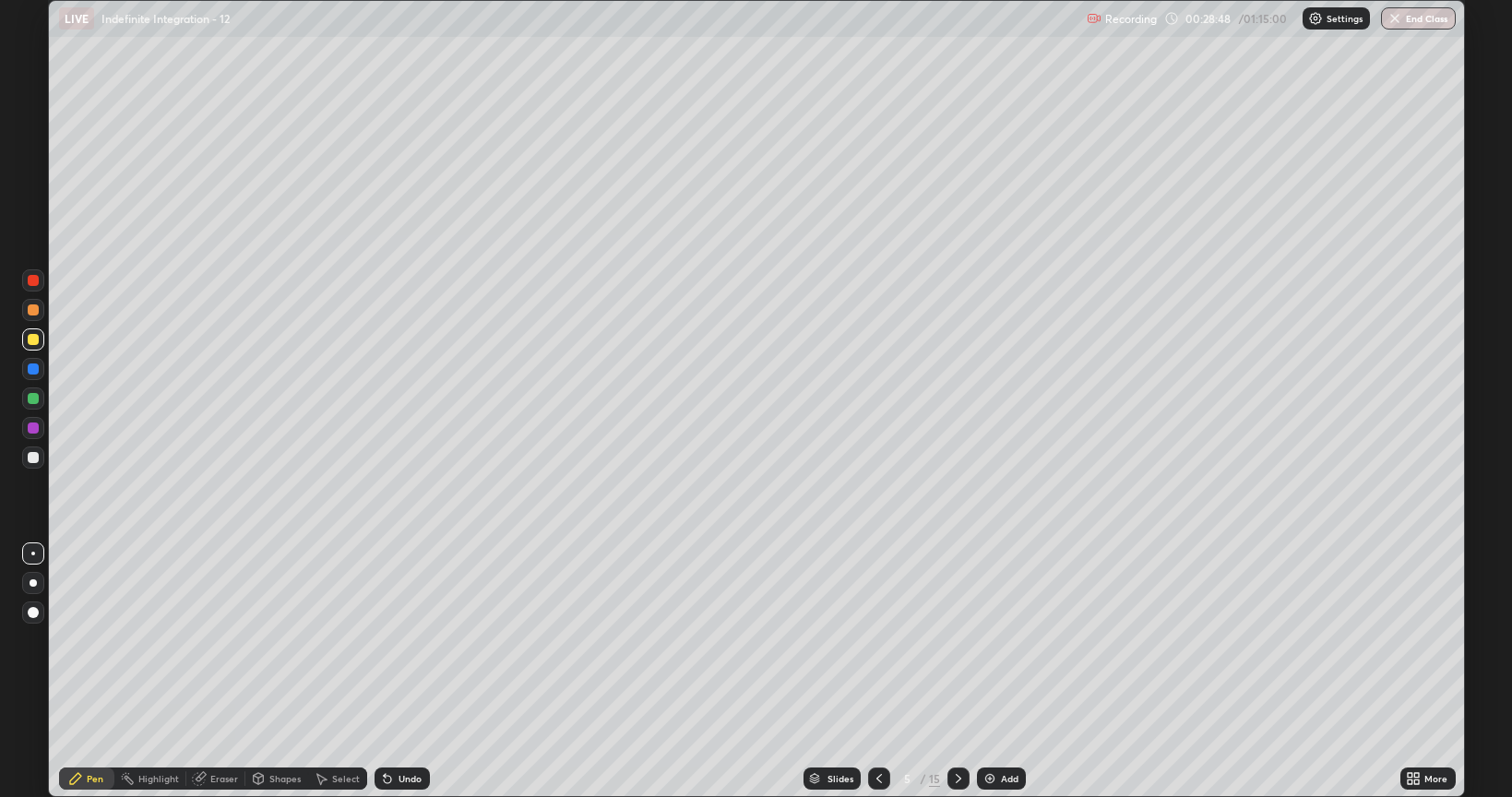
click at [957, 641] on icon at bounding box center [958, 778] width 14 height 14
click at [955, 641] on icon at bounding box center [958, 778] width 14 height 14
click at [406, 641] on div "Undo" at bounding box center [410, 779] width 23 height 10
click at [404, 641] on div "Undo" at bounding box center [410, 779] width 23 height 10
click at [402, 641] on div "Undo" at bounding box center [401, 779] width 55 height 22
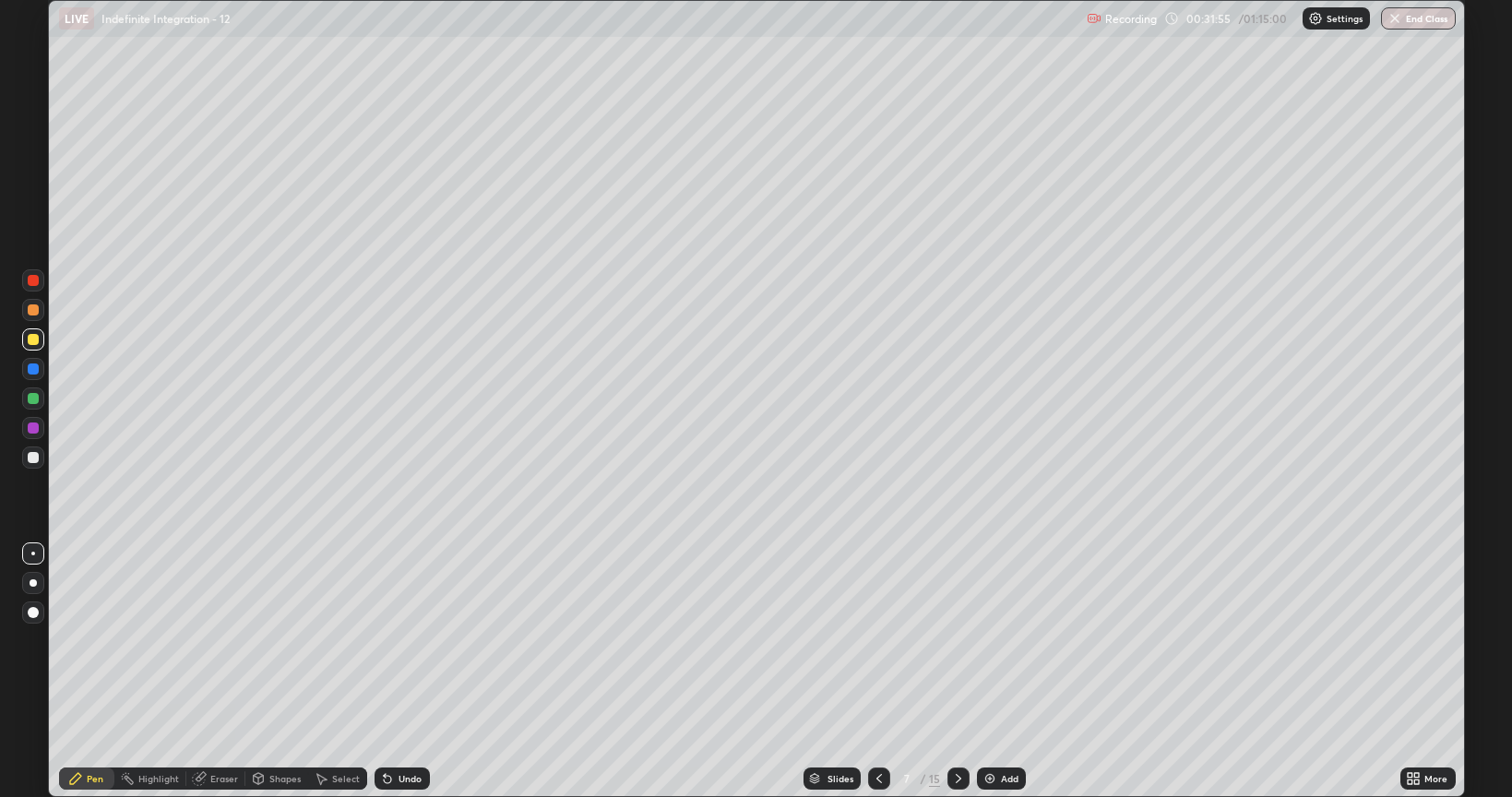
click at [411, 641] on div "Undo" at bounding box center [401, 779] width 55 height 22
click at [406, 641] on div "Undo" at bounding box center [401, 779] width 55 height 22
click at [872, 641] on icon at bounding box center [879, 778] width 14 height 14
click at [878, 641] on icon at bounding box center [879, 778] width 14 height 14
click at [877, 641] on icon at bounding box center [879, 778] width 14 height 14
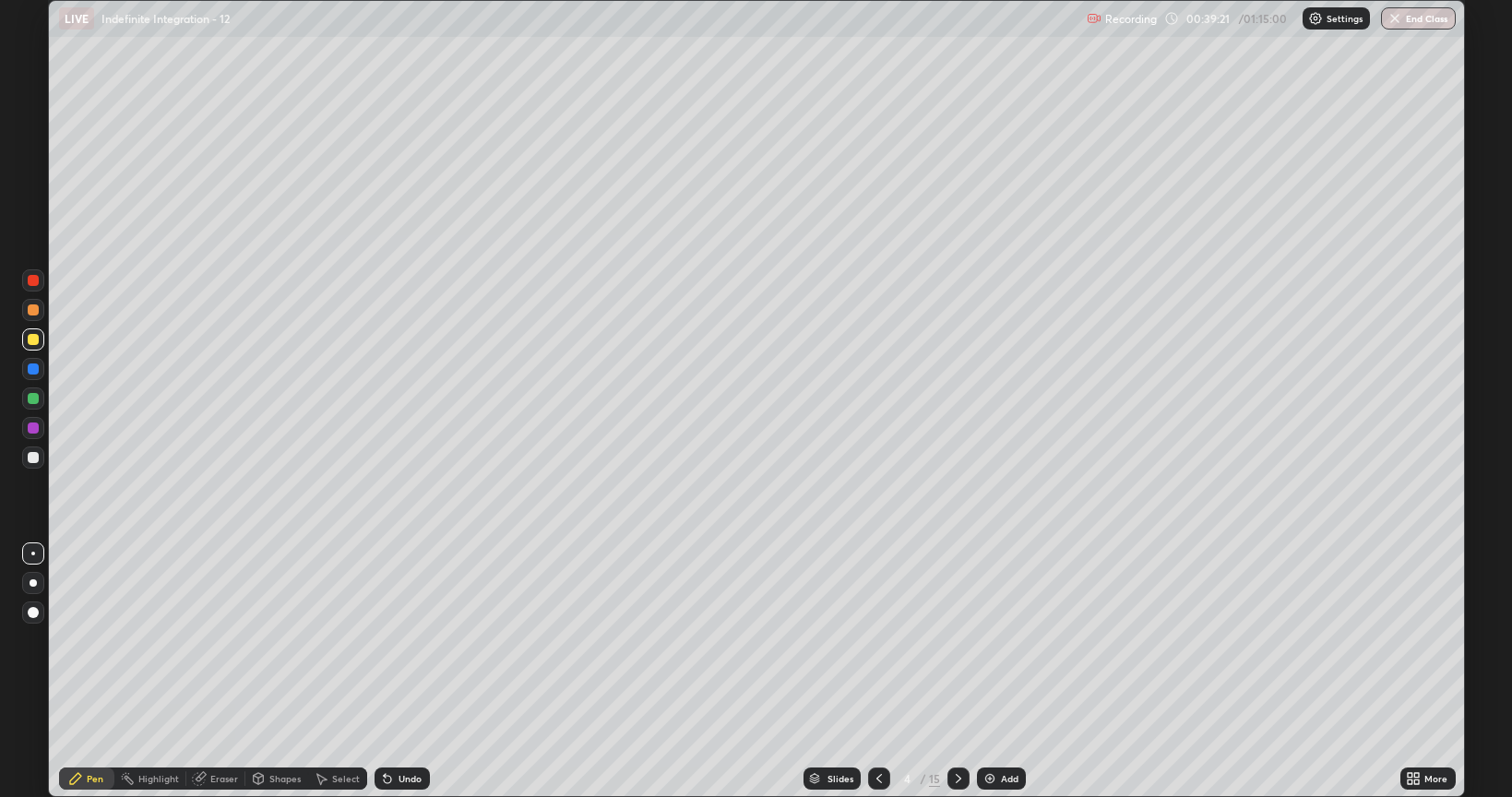
click at [957, 641] on icon at bounding box center [958, 778] width 14 height 14
click at [956, 641] on div at bounding box center [958, 779] width 22 height 22
click at [955, 641] on icon at bounding box center [958, 778] width 14 height 14
click at [880, 641] on icon at bounding box center [879, 778] width 14 height 14
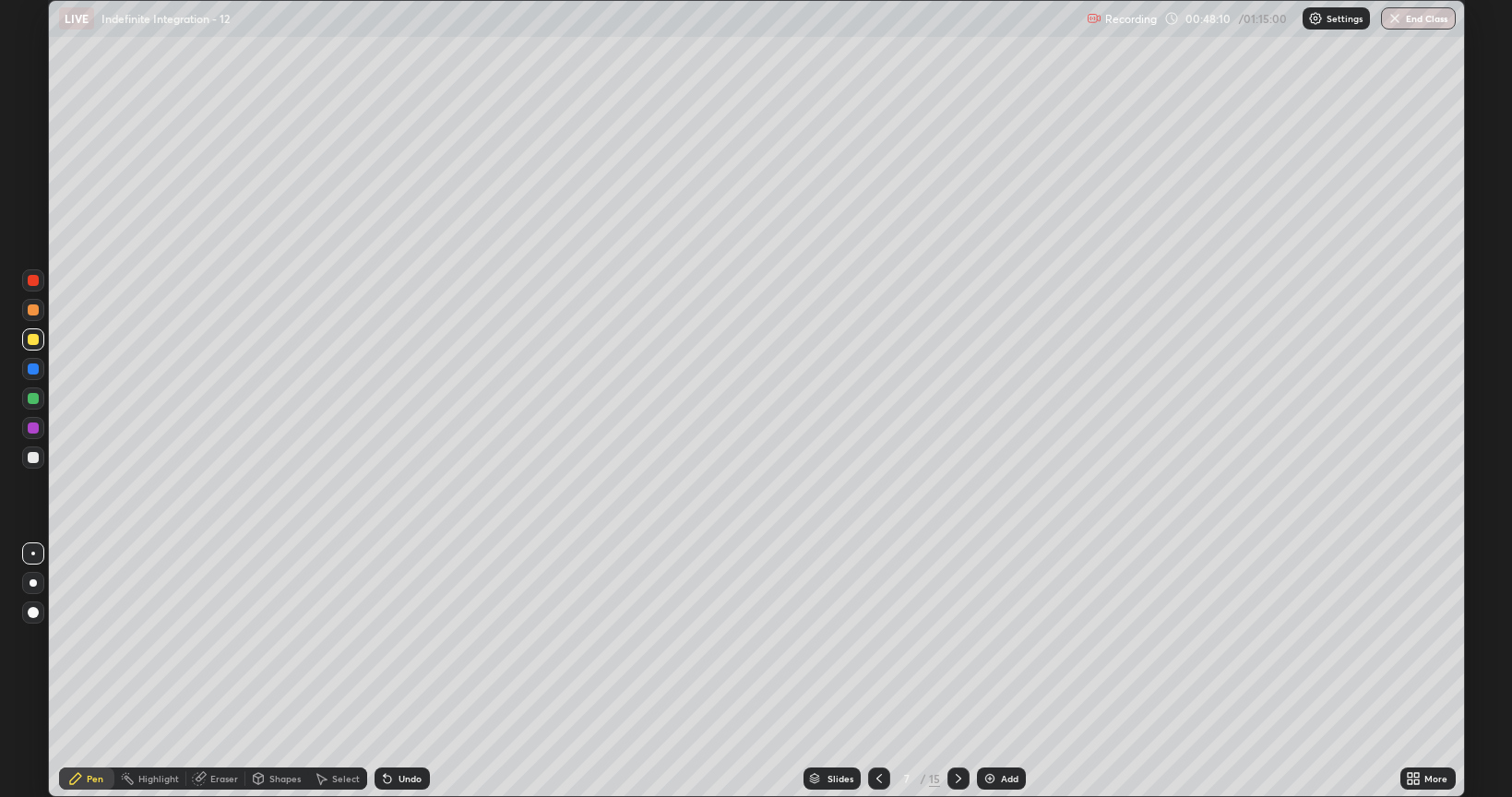
click at [956, 641] on icon at bounding box center [959, 779] width 6 height 10
click at [876, 641] on icon at bounding box center [879, 779] width 6 height 10
click at [957, 641] on icon at bounding box center [958, 778] width 14 height 14
click at [408, 641] on div "Undo" at bounding box center [410, 779] width 23 height 10
click at [874, 641] on icon at bounding box center [879, 778] width 14 height 14
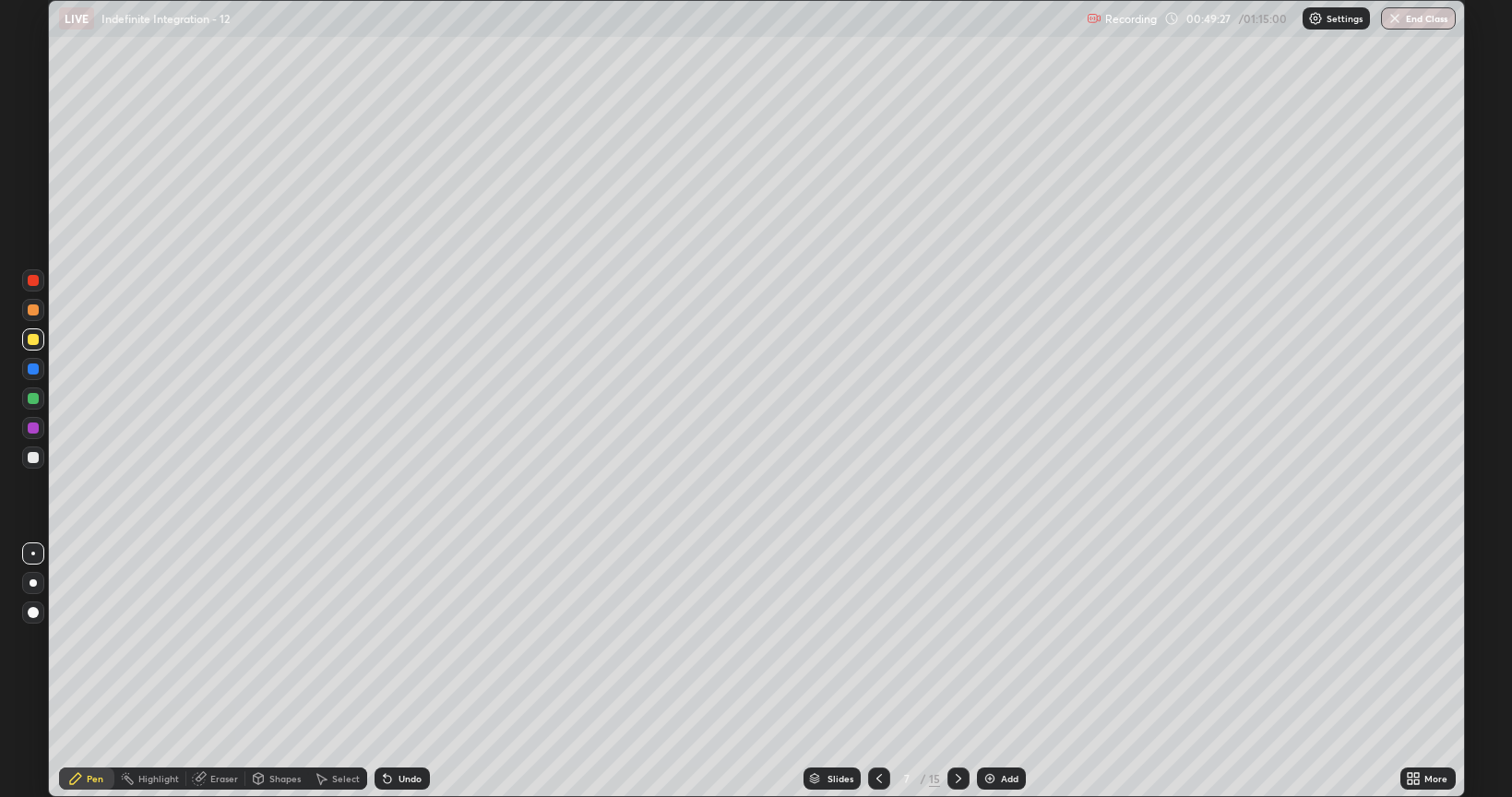
click at [948, 641] on div at bounding box center [958, 779] width 22 height 22
click at [213, 641] on div "Eraser" at bounding box center [215, 779] width 59 height 22
click at [87, 641] on div "Pen" at bounding box center [95, 779] width 16 height 10
click at [410, 641] on div "Undo" at bounding box center [410, 779] width 23 height 10
click at [877, 641] on icon at bounding box center [879, 778] width 14 height 14
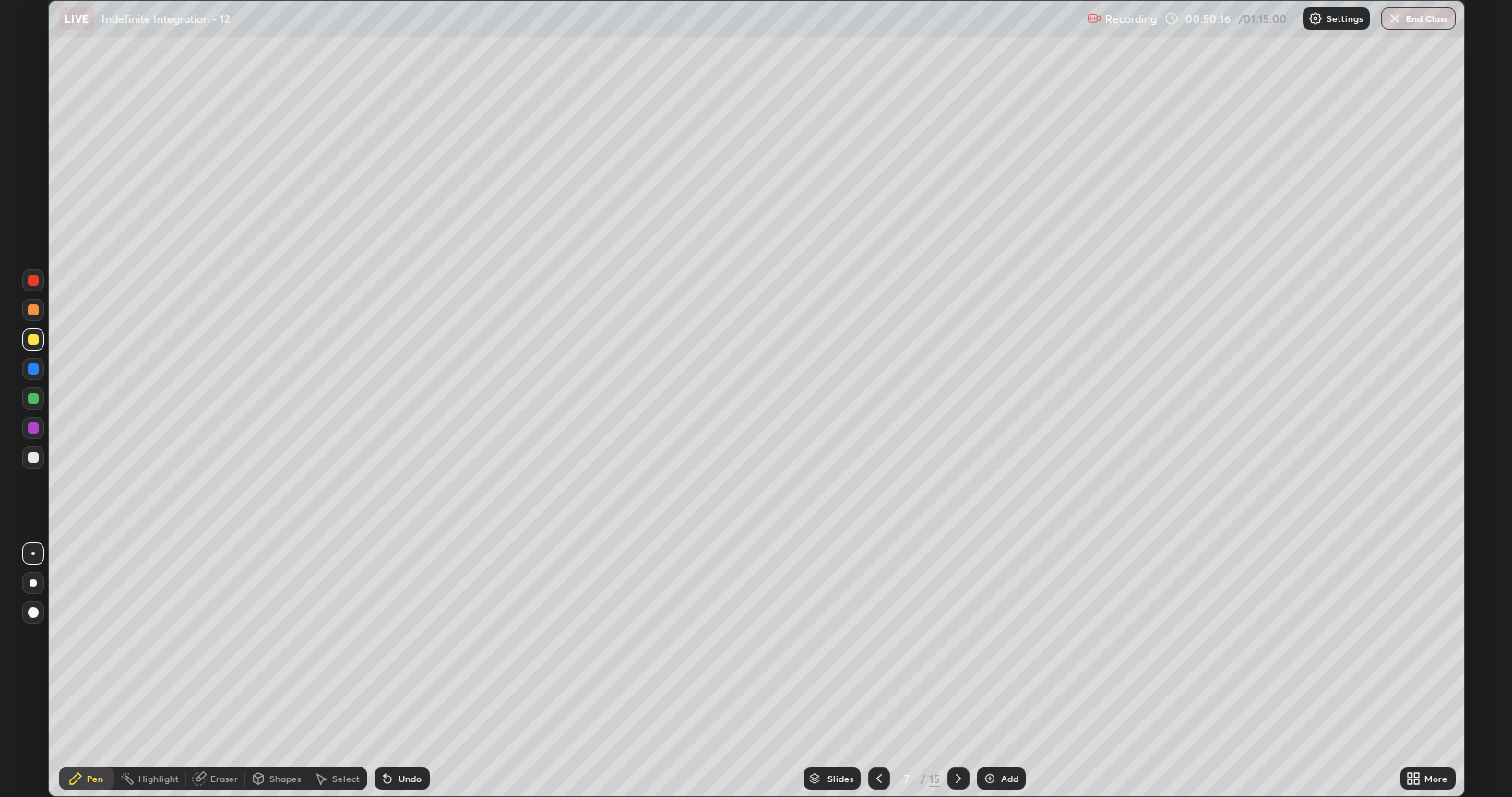
click at [878, 641] on icon at bounding box center [879, 779] width 6 height 10
click at [958, 641] on div at bounding box center [958, 779] width 22 height 22
click at [955, 641] on icon at bounding box center [958, 778] width 14 height 14
click at [210, 641] on div "Eraser" at bounding box center [224, 779] width 28 height 10
click at [80, 641] on icon at bounding box center [75, 778] width 14 height 14
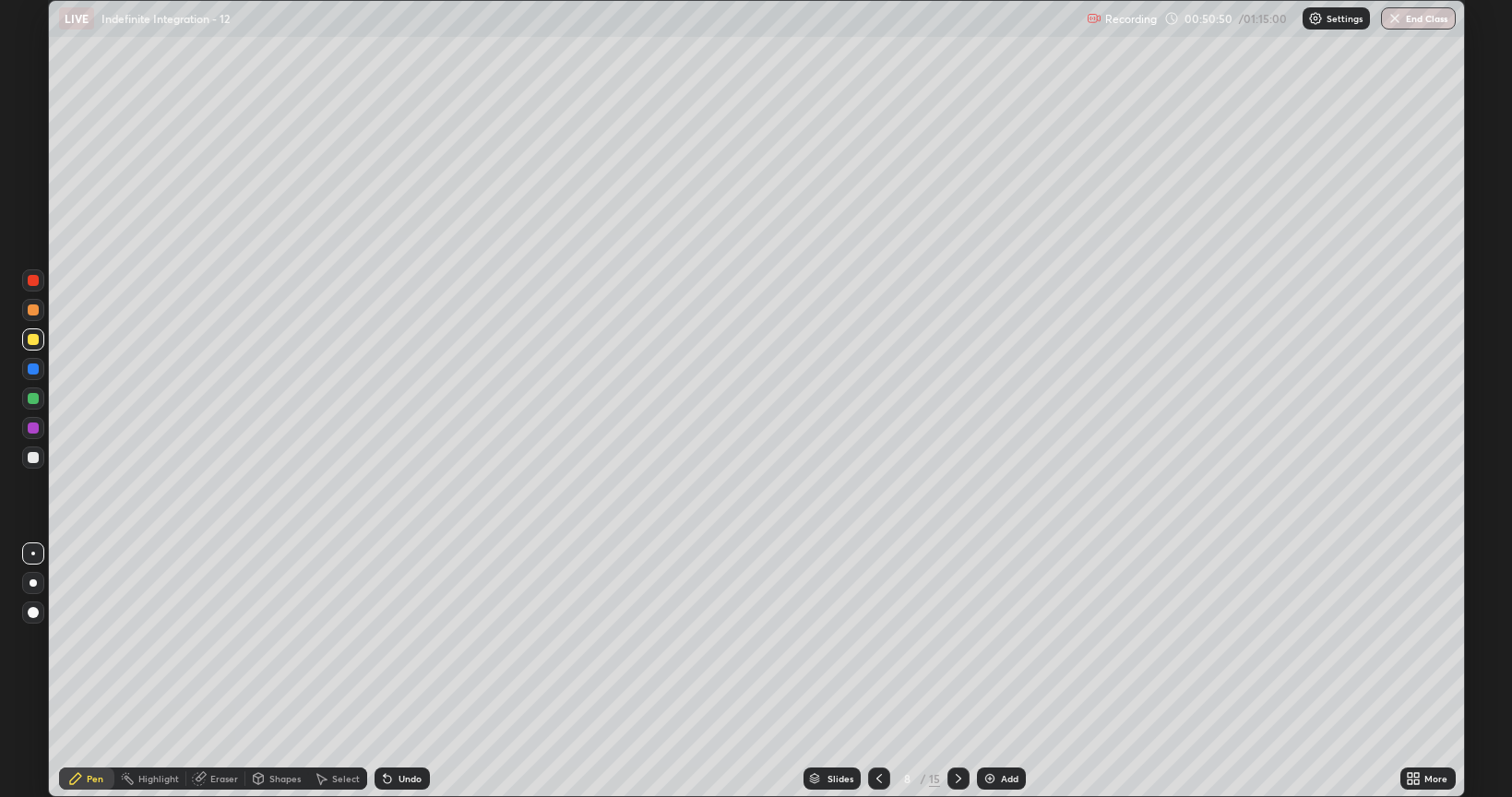
click at [875, 641] on icon at bounding box center [879, 778] width 14 height 14
click at [957, 641] on icon at bounding box center [958, 778] width 14 height 14
click at [212, 641] on div "Eraser" at bounding box center [215, 779] width 59 height 22
click at [78, 641] on icon at bounding box center [75, 778] width 14 height 14
click at [877, 641] on icon at bounding box center [879, 778] width 14 height 14
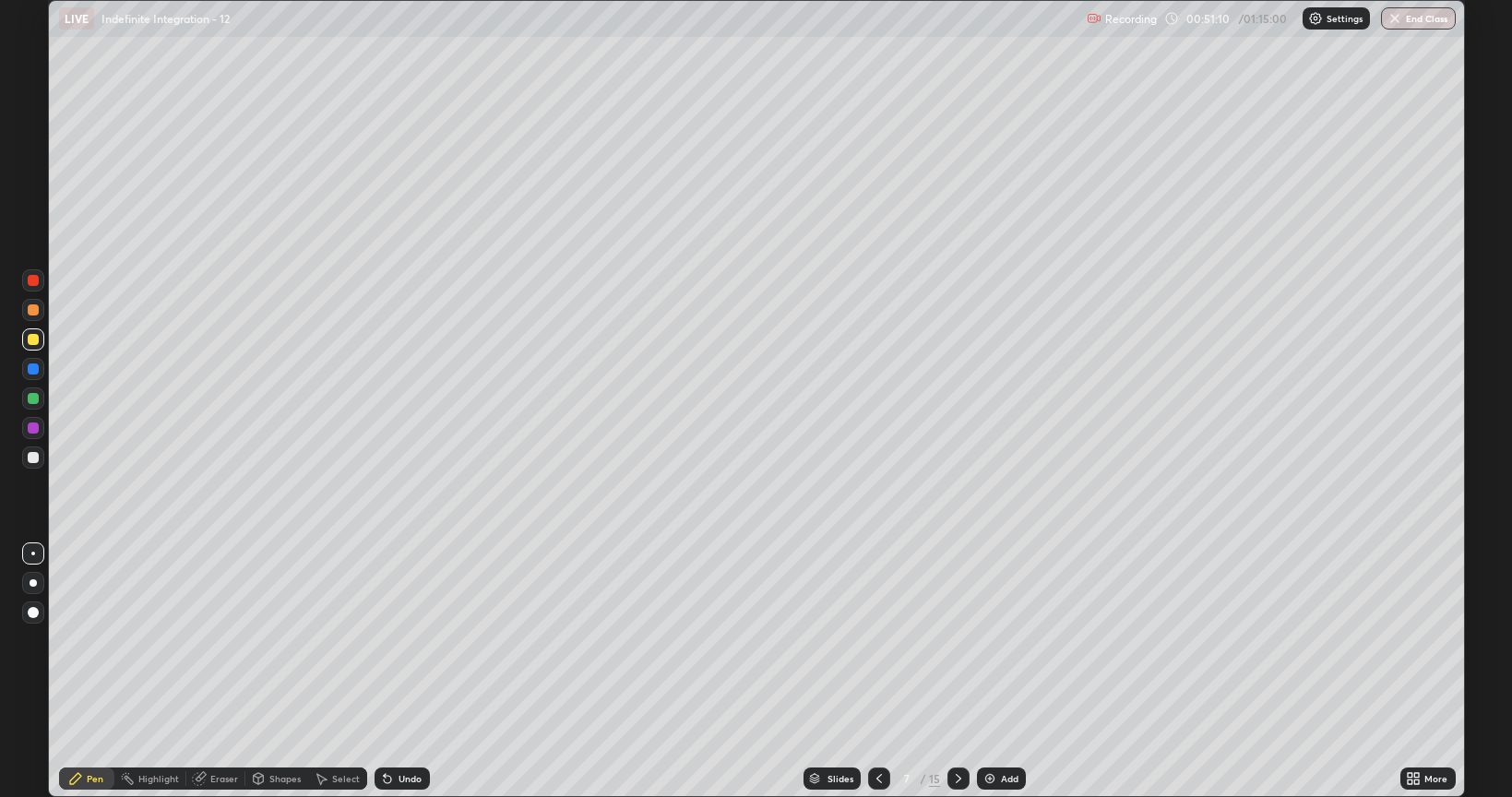
click at [957, 641] on icon at bounding box center [958, 778] width 14 height 14
click at [955, 641] on icon at bounding box center [958, 778] width 14 height 14
click at [34, 457] on div at bounding box center [33, 457] width 11 height 11
click at [278, 641] on div "Shapes" at bounding box center [285, 779] width 32 height 10
click at [146, 641] on div "Highlight" at bounding box center [158, 779] width 41 height 10
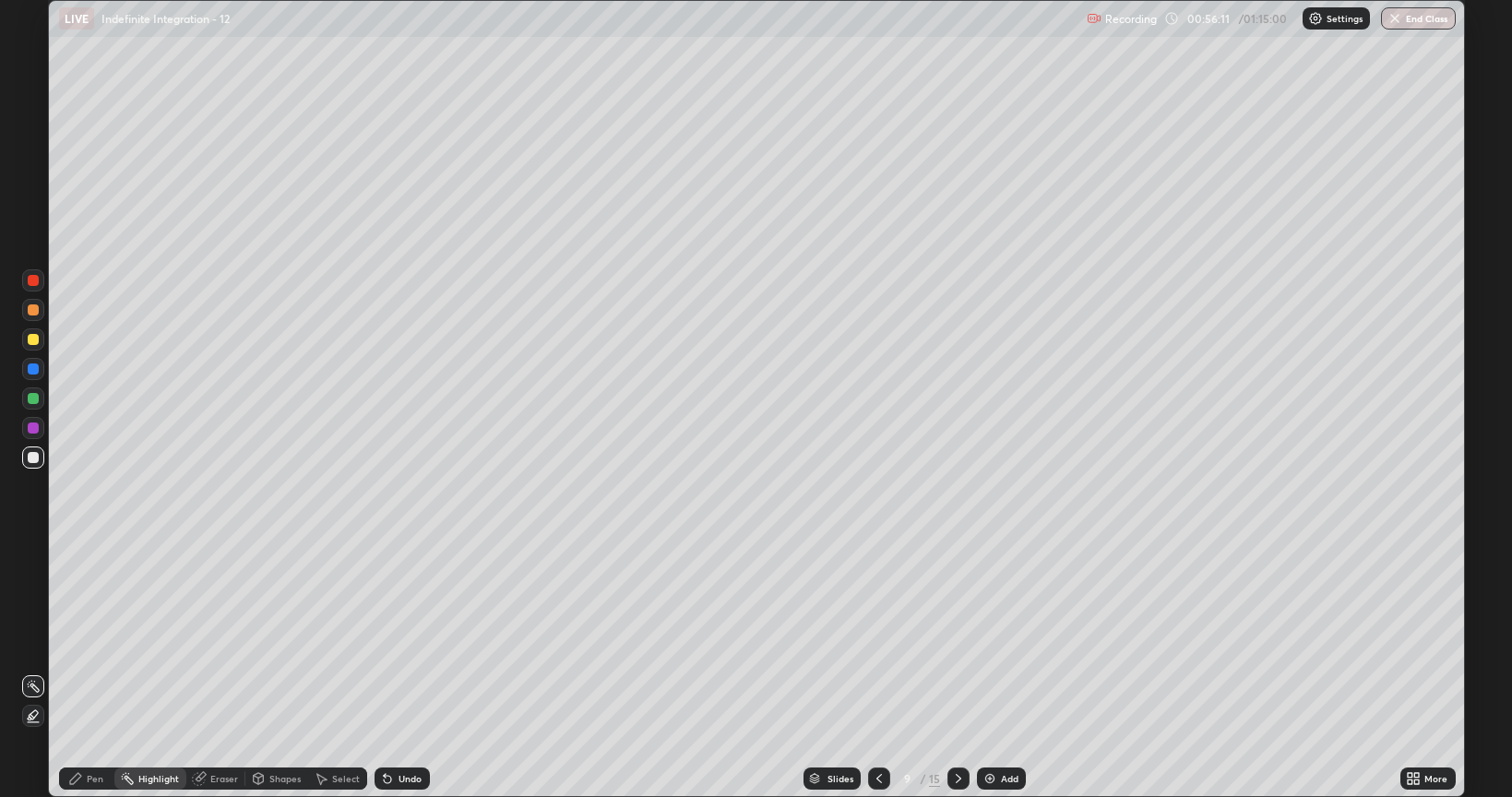
click at [88, 641] on div "Pen" at bounding box center [95, 779] width 16 height 10
click at [214, 641] on div "Eraser" at bounding box center [215, 779] width 59 height 22
click at [77, 641] on div "Pen" at bounding box center [86, 779] width 55 height 22
click at [411, 641] on div "Undo" at bounding box center [401, 779] width 55 height 22
click at [408, 641] on div "Undo" at bounding box center [401, 779] width 55 height 22
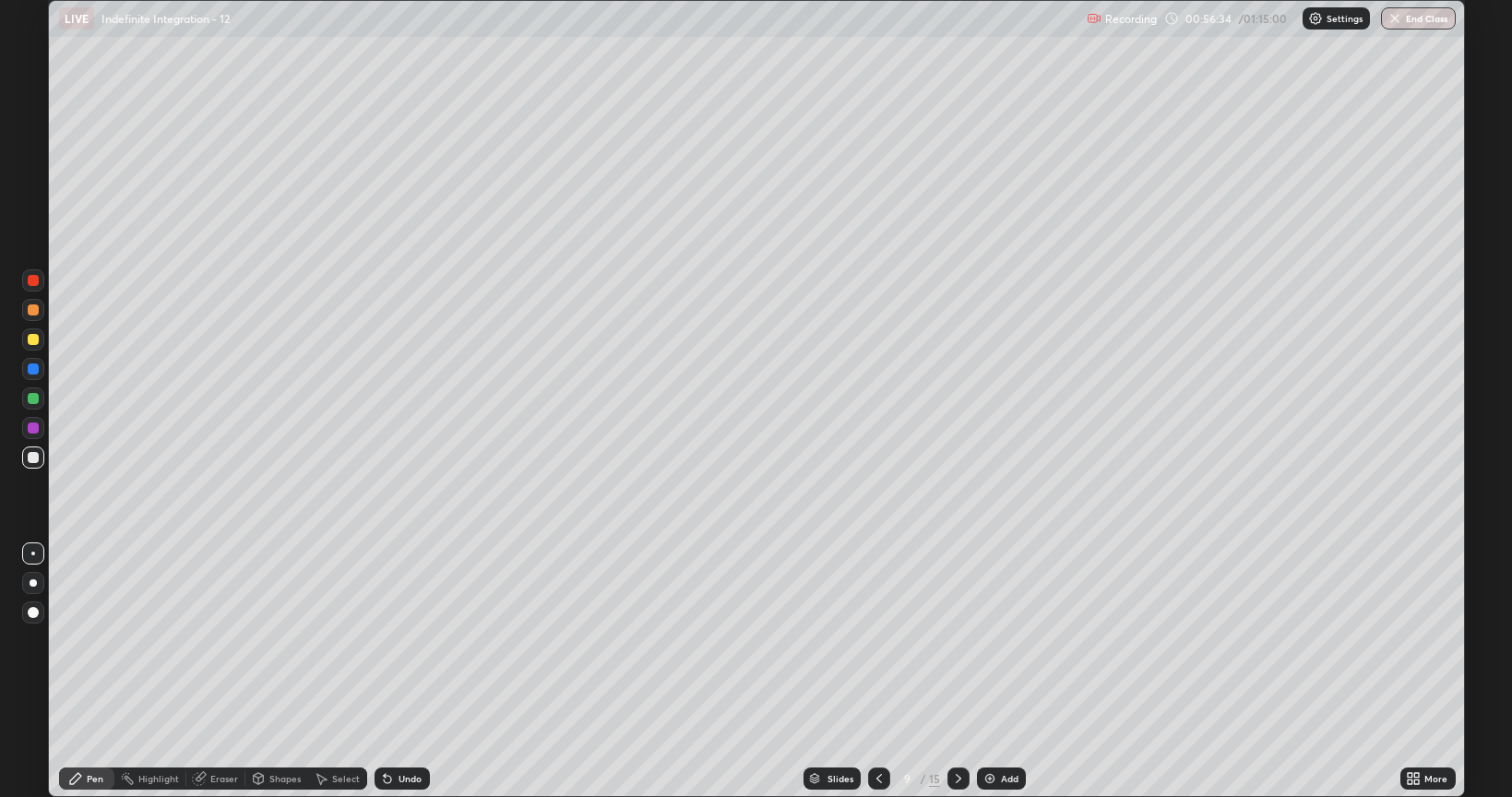
click at [403, 641] on div "Undo" at bounding box center [401, 779] width 55 height 22
click at [957, 641] on icon at bounding box center [958, 778] width 14 height 14
click at [399, 641] on div "Undo" at bounding box center [410, 779] width 23 height 10
click at [403, 641] on div "Undo" at bounding box center [401, 779] width 55 height 22
click at [409, 641] on div "Undo" at bounding box center [410, 779] width 23 height 10
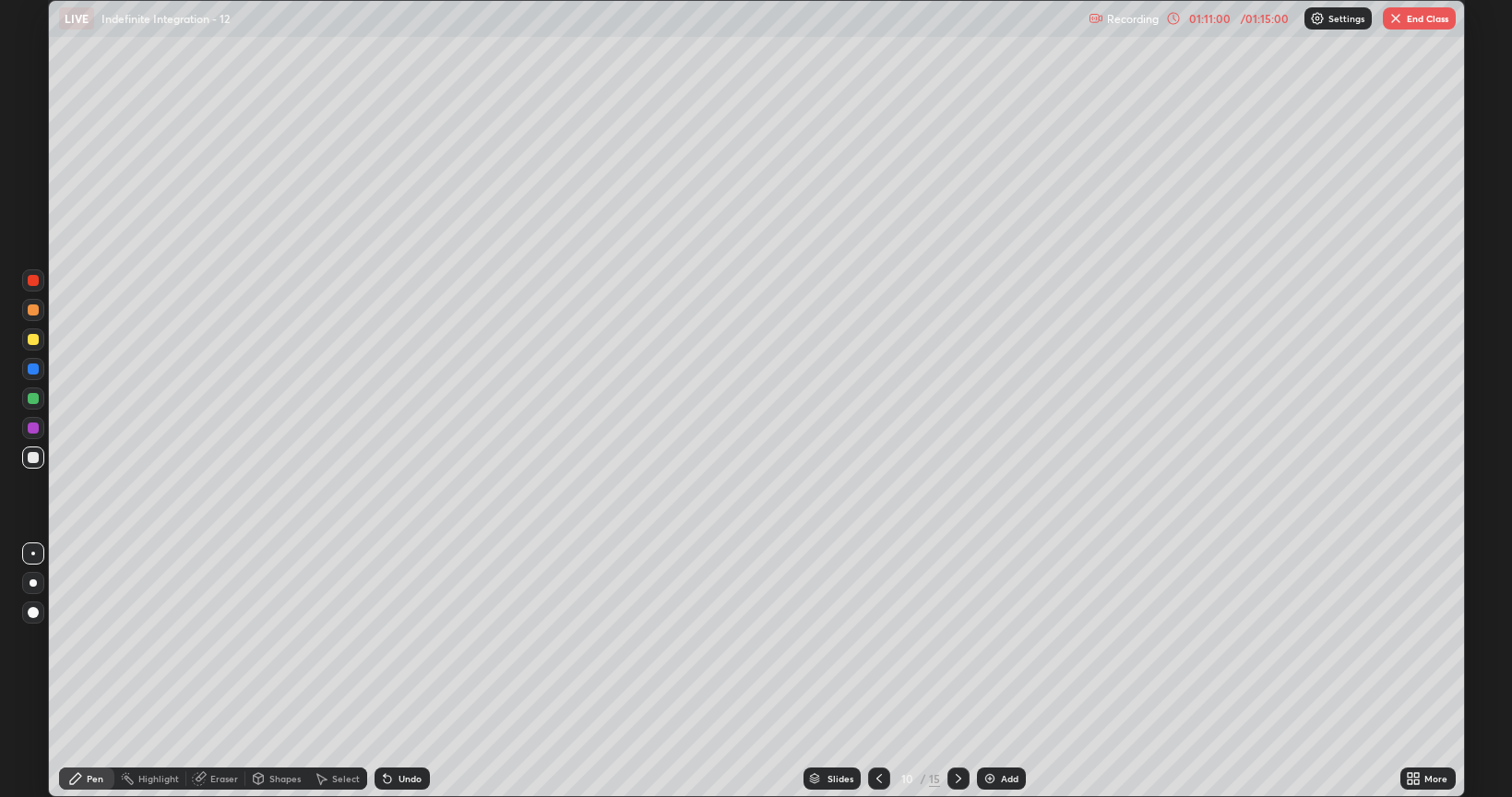
click at [1410, 27] on button "End Class" at bounding box center [1419, 18] width 73 height 22
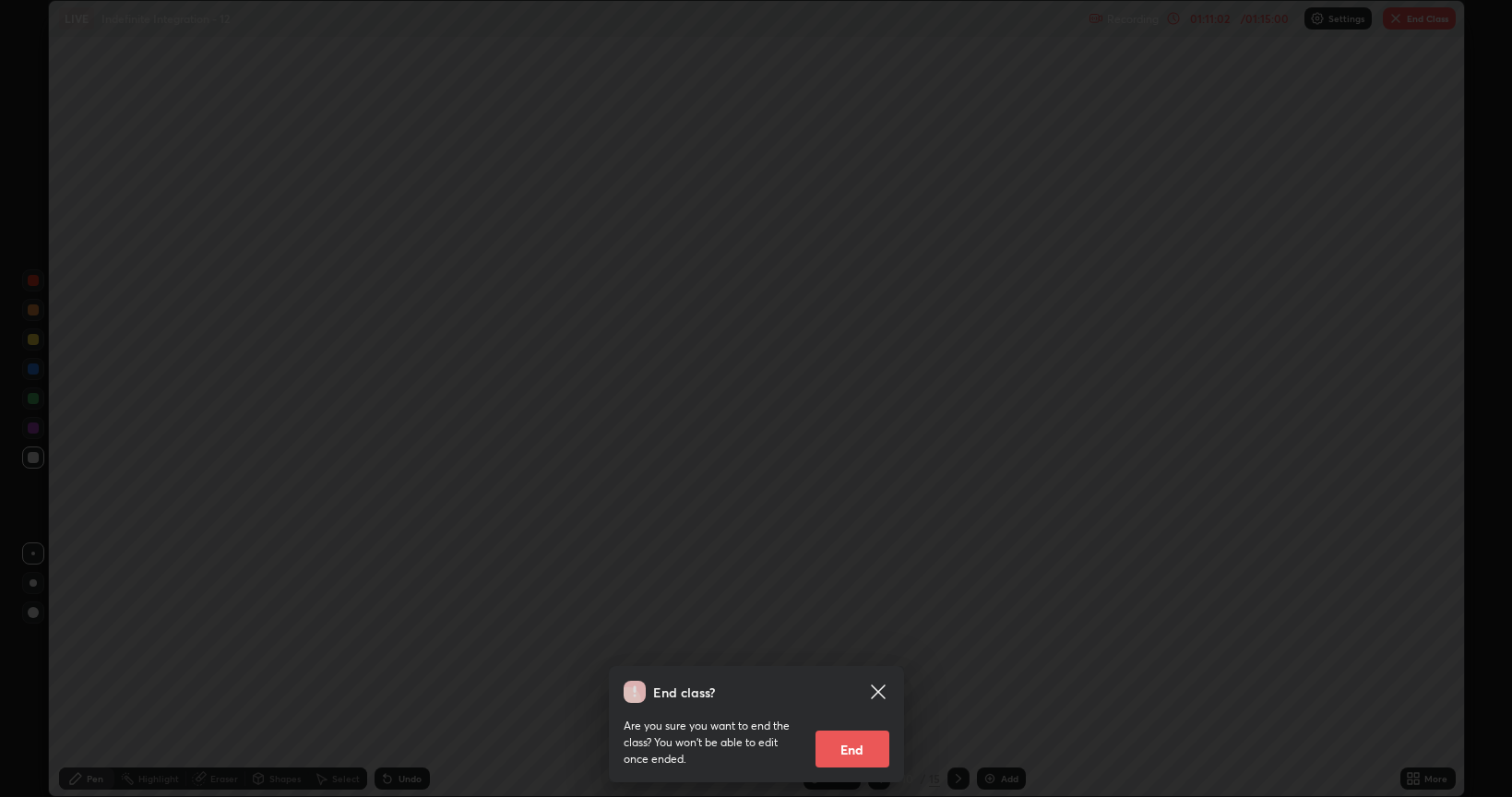
click at [862, 641] on button "End" at bounding box center [852, 749] width 73 height 37
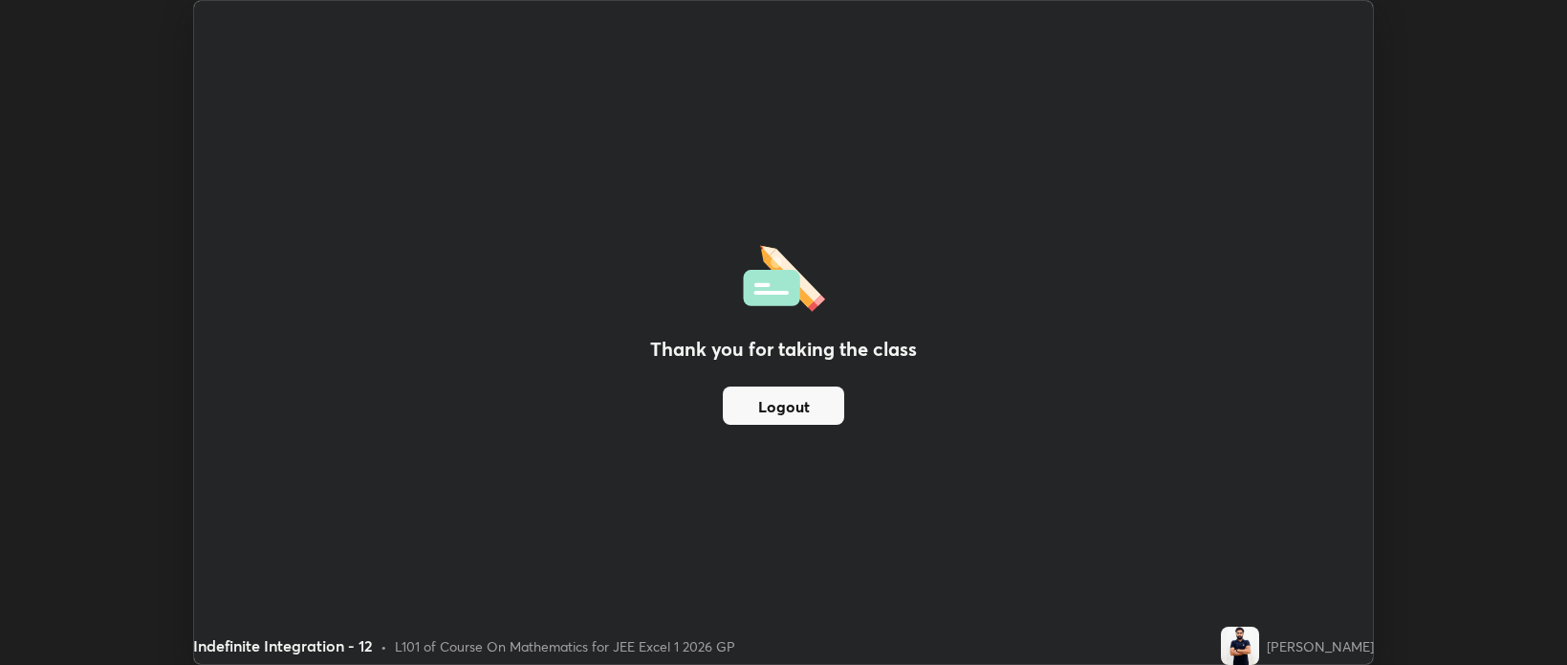
scroll to position [94952, 94049]
